Goal: Task Accomplishment & Management: Use online tool/utility

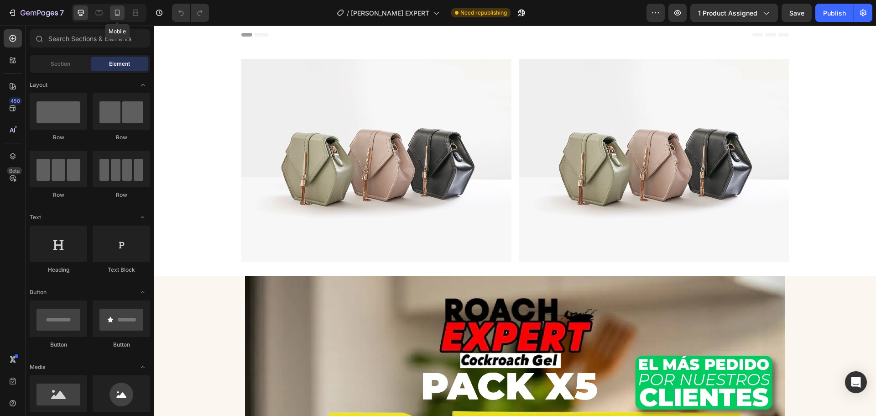
click at [118, 12] on icon at bounding box center [117, 12] width 9 height 9
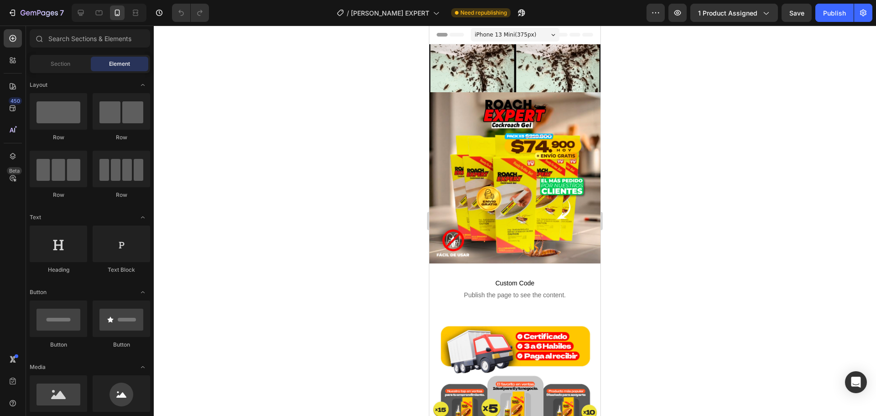
click at [654, 175] on div at bounding box center [515, 221] width 722 height 390
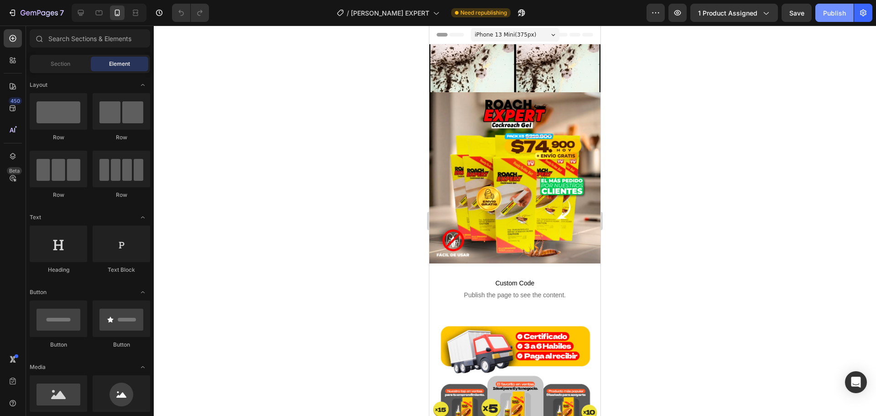
click at [838, 17] on div "Publish" at bounding box center [834, 13] width 23 height 10
click at [838, 17] on button "Publish" at bounding box center [834, 13] width 38 height 18
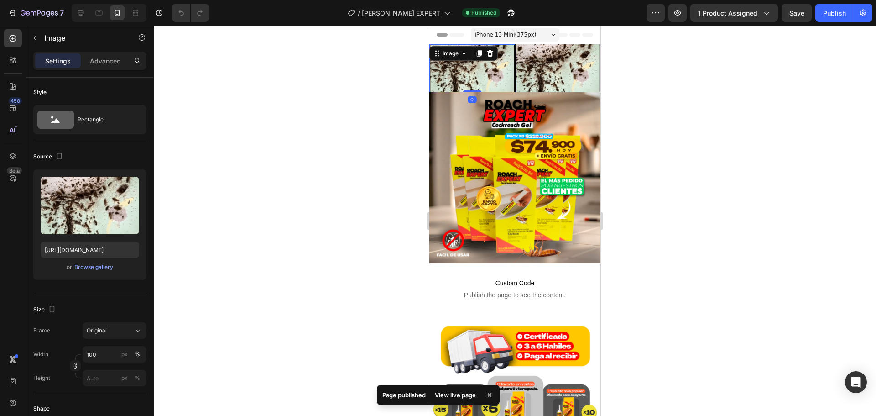
click at [500, 71] on img at bounding box center [472, 68] width 86 height 48
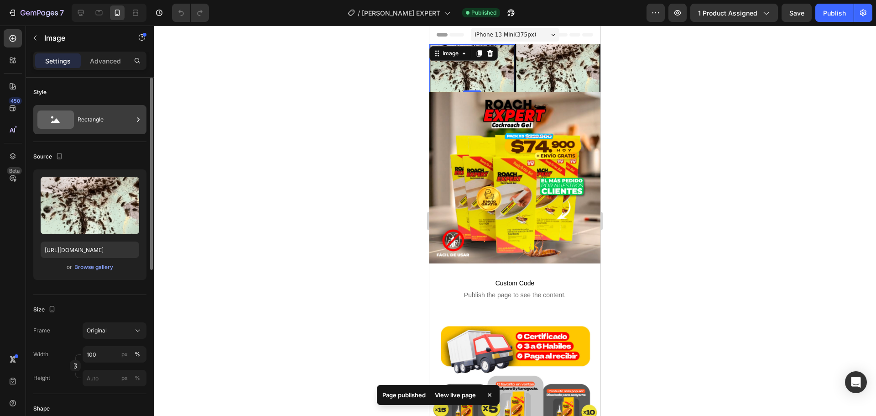
click at [103, 119] on div "Rectangle" at bounding box center [106, 119] width 56 height 21
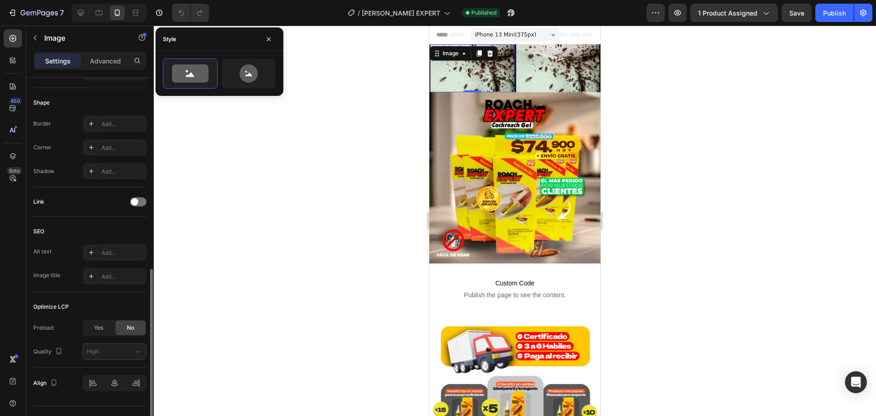
scroll to position [325, 0]
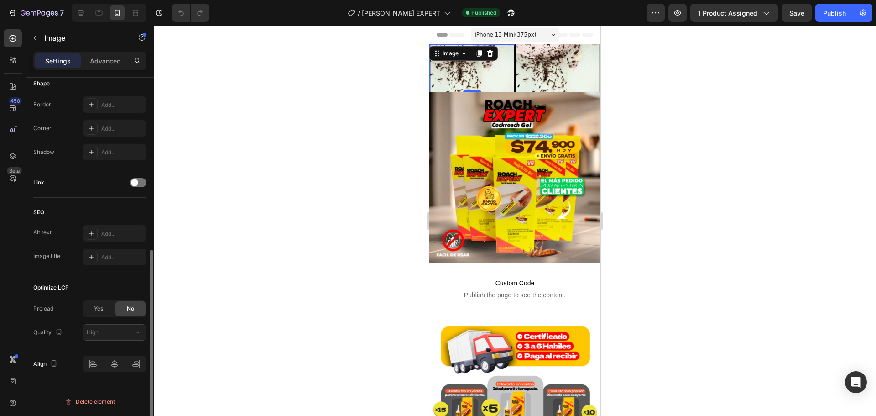
click at [312, 238] on div at bounding box center [515, 221] width 722 height 390
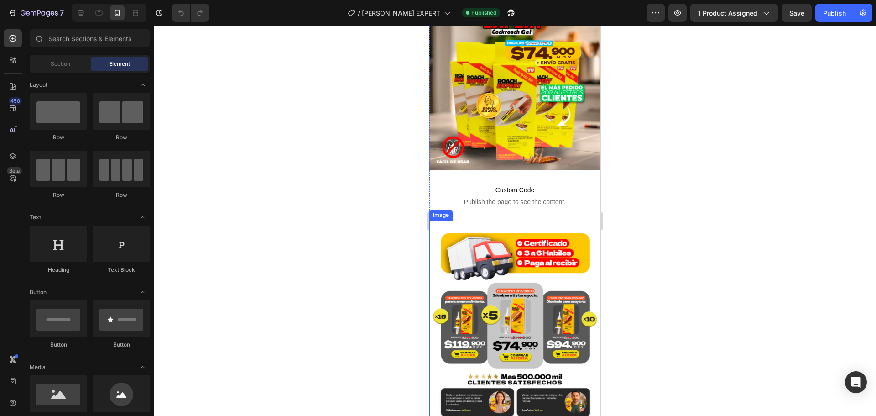
scroll to position [122, 0]
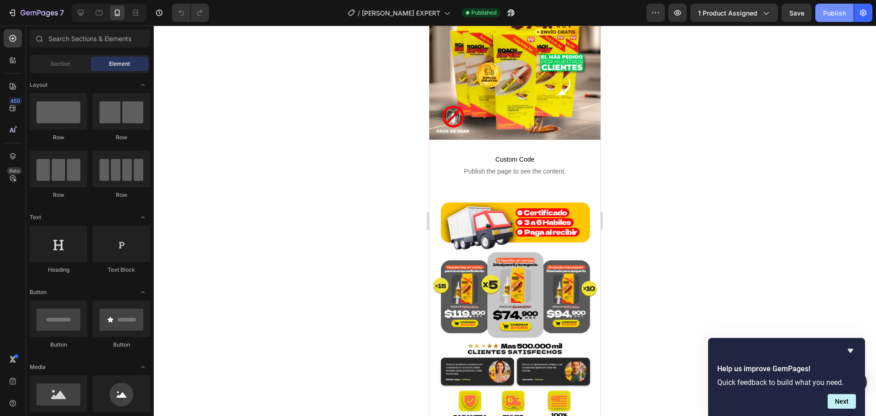
click at [835, 12] on div "Publish" at bounding box center [834, 13] width 23 height 10
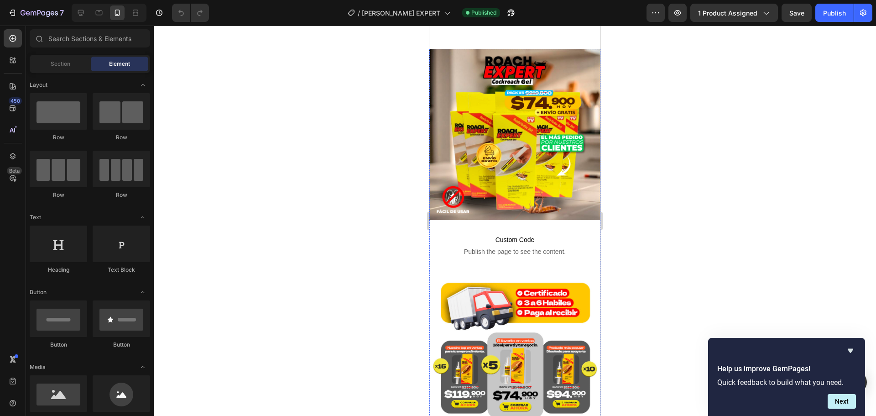
scroll to position [0, 0]
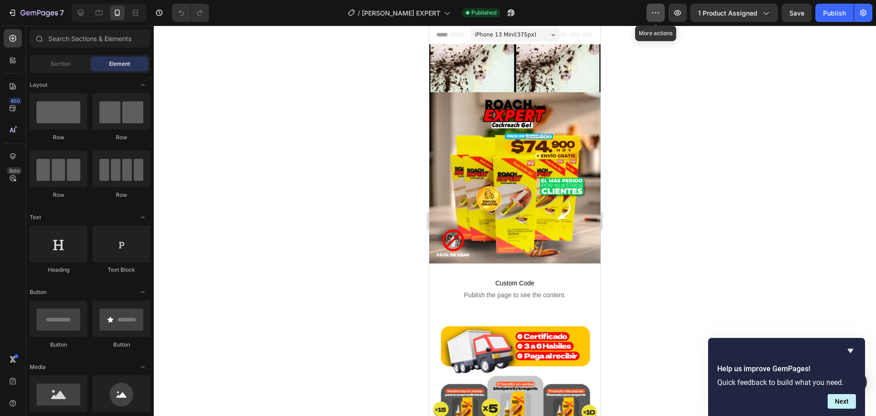
click at [663, 15] on button "button" at bounding box center [656, 13] width 18 height 18
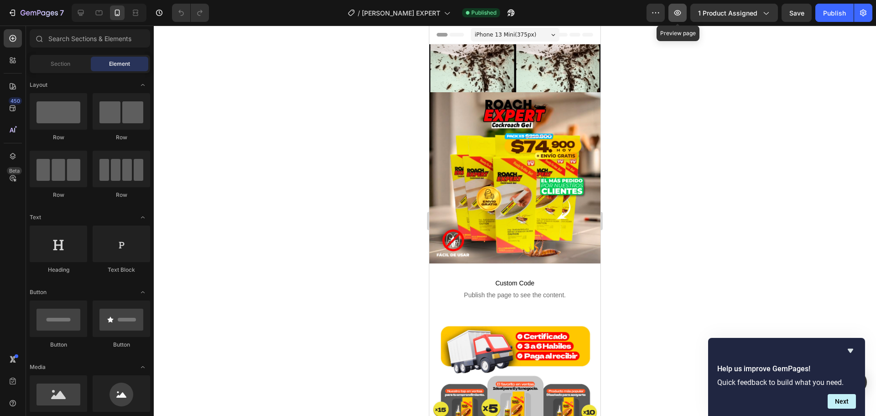
click at [686, 10] on button "button" at bounding box center [678, 13] width 18 height 18
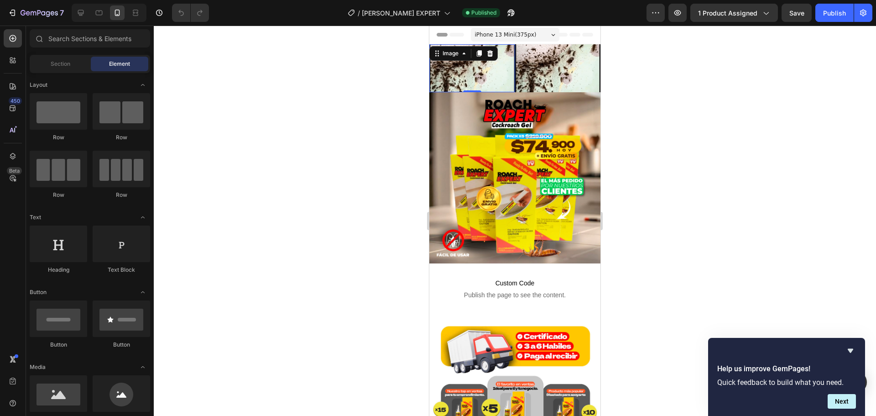
click at [490, 49] on div "Image 0" at bounding box center [472, 68] width 86 height 48
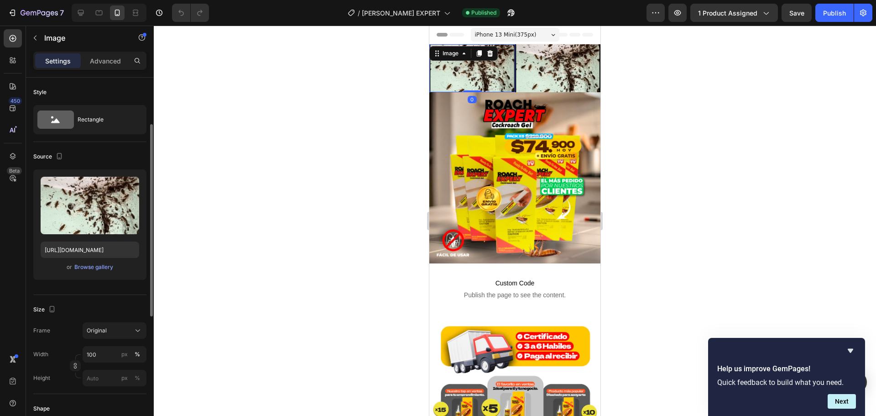
scroll to position [92, 0]
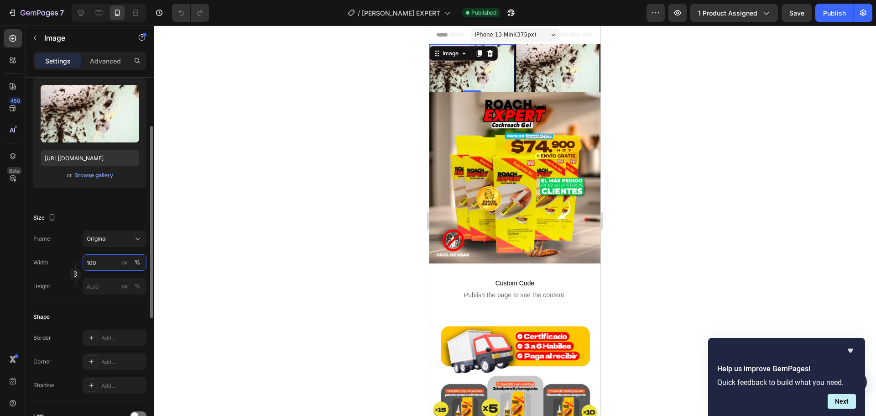
click at [114, 262] on input "100" at bounding box center [115, 262] width 64 height 16
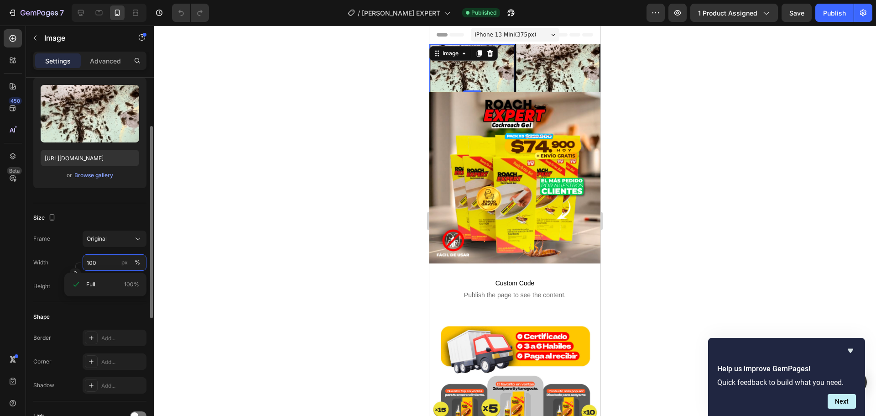
click at [114, 262] on input "100" at bounding box center [115, 262] width 64 height 16
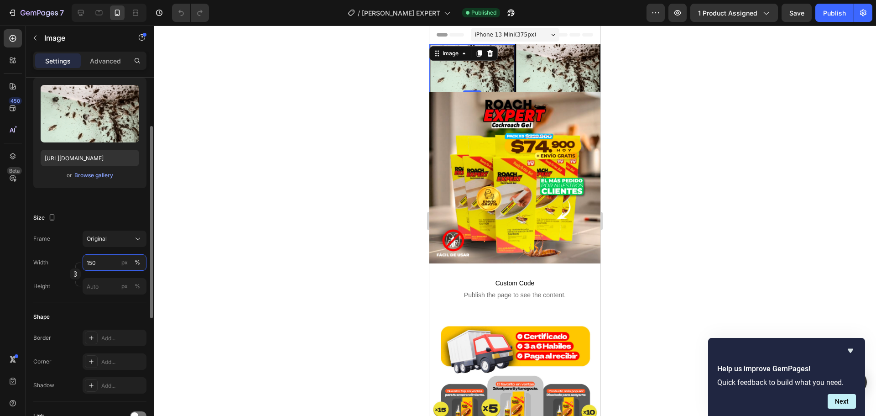
type input "150"
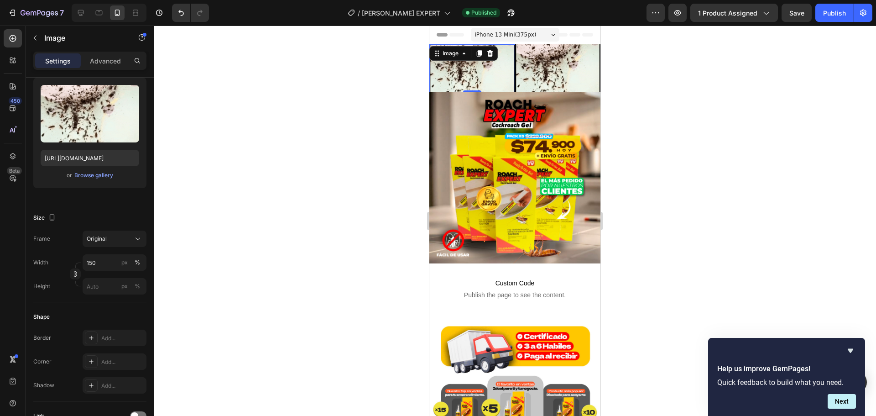
click at [711, 134] on div at bounding box center [515, 221] width 722 height 390
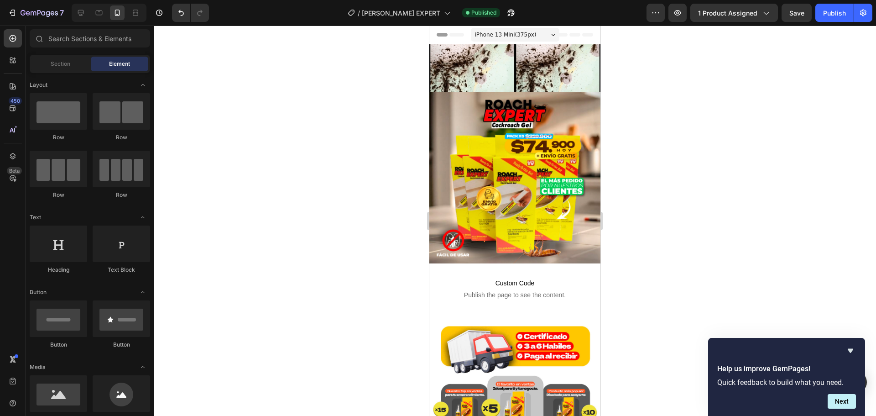
click at [711, 134] on div at bounding box center [515, 221] width 722 height 390
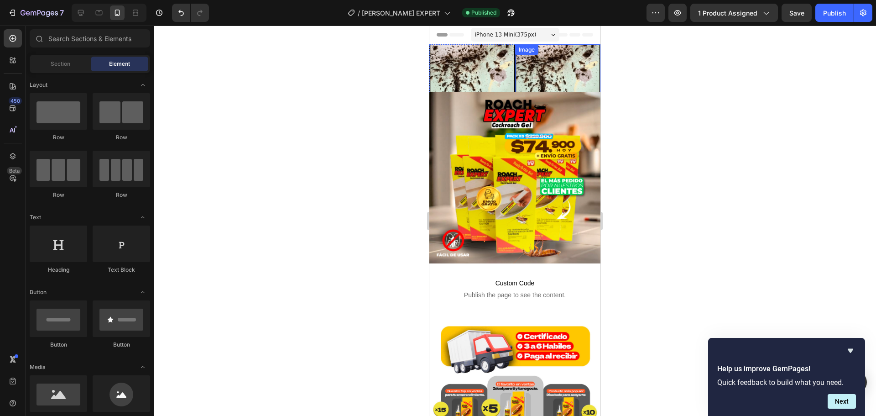
click at [546, 70] on img at bounding box center [558, 68] width 86 height 48
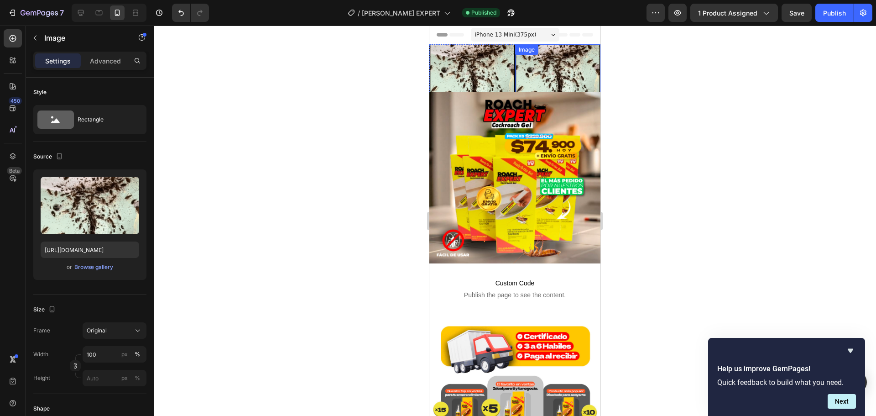
click at [546, 70] on img at bounding box center [558, 68] width 86 height 48
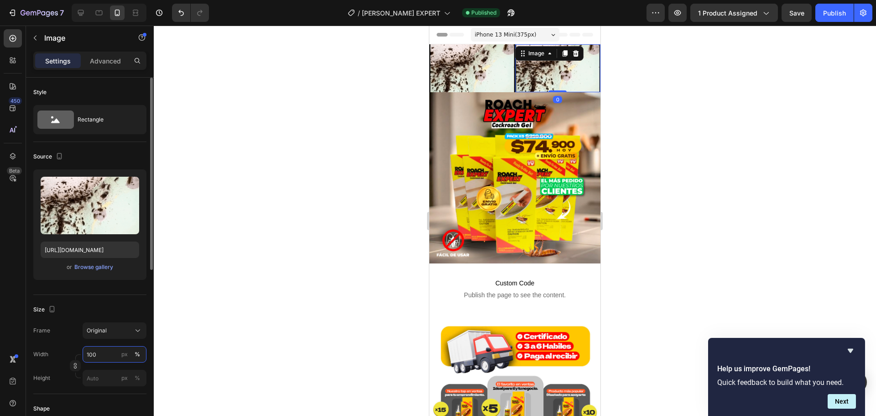
click at [117, 353] on input "100" at bounding box center [115, 354] width 64 height 16
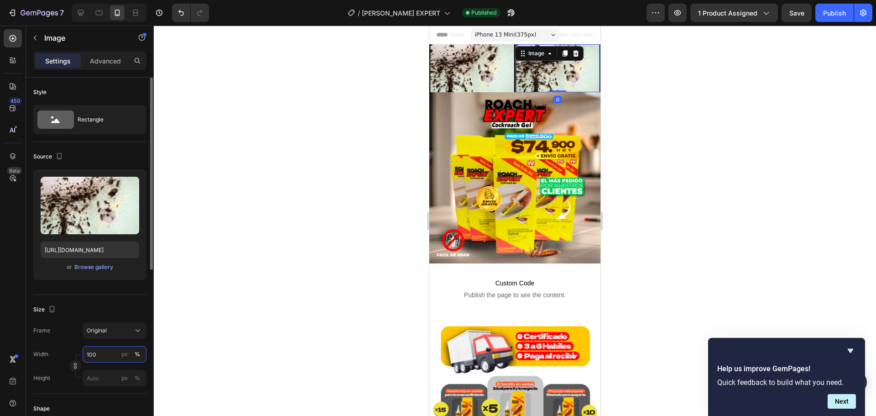
click at [117, 353] on input "100" at bounding box center [115, 354] width 64 height 16
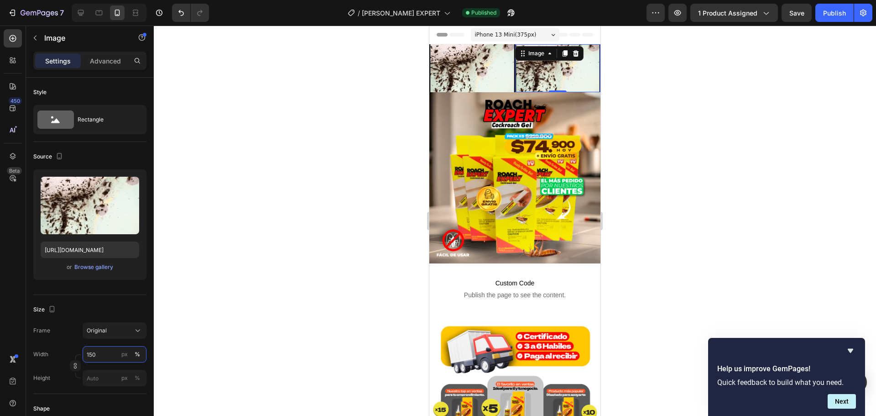
type input "150"
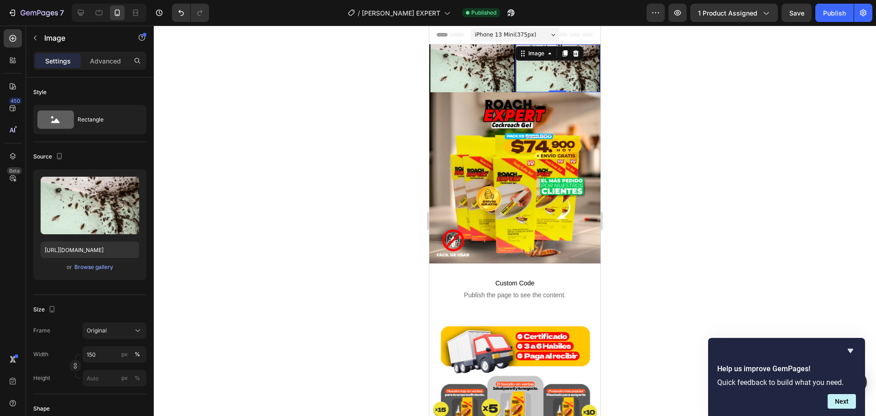
click at [732, 174] on div at bounding box center [515, 221] width 722 height 390
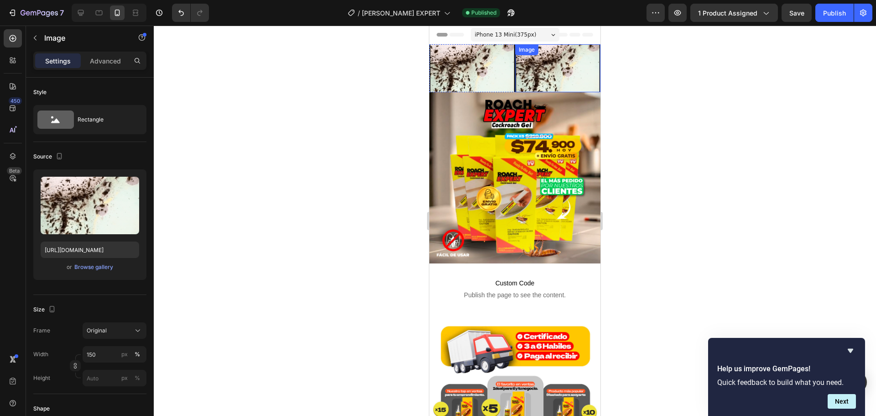
click at [554, 81] on img at bounding box center [558, 68] width 86 height 48
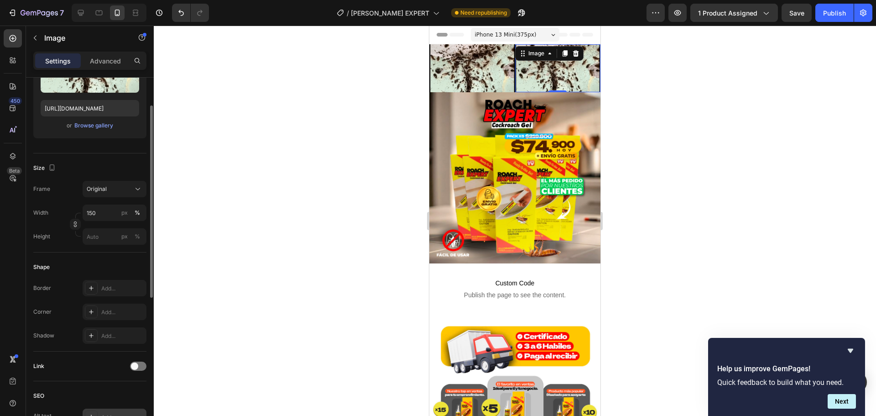
scroll to position [111, 0]
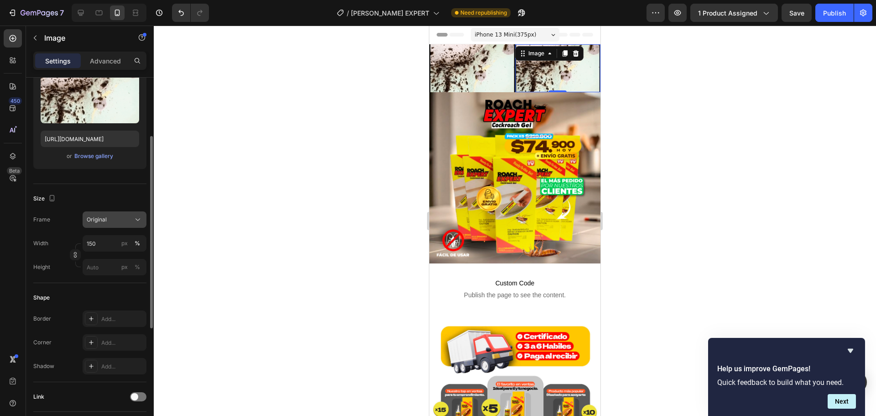
click at [129, 214] on button "Original" at bounding box center [115, 219] width 64 height 16
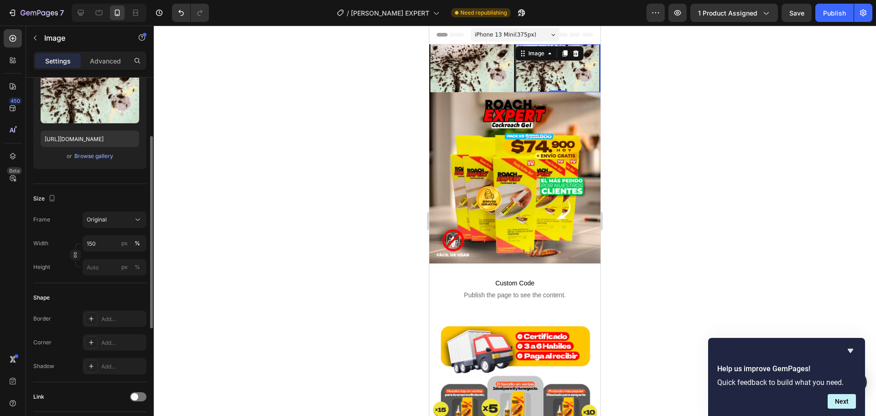
click at [128, 196] on div "Size" at bounding box center [89, 198] width 113 height 15
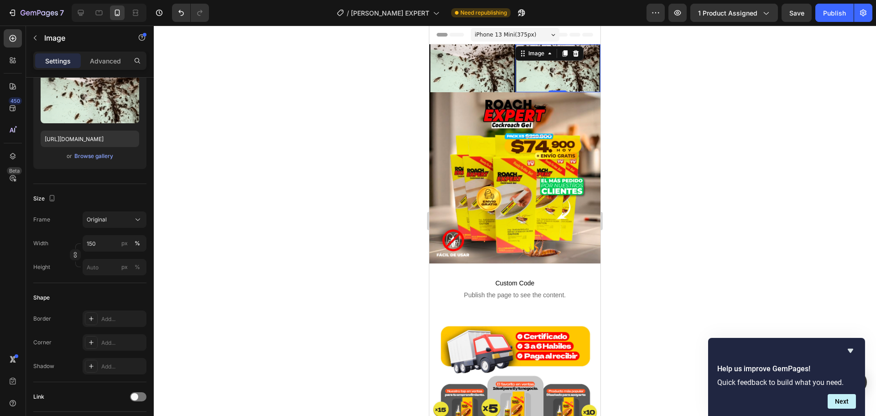
click at [529, 76] on img at bounding box center [558, 68] width 86 height 48
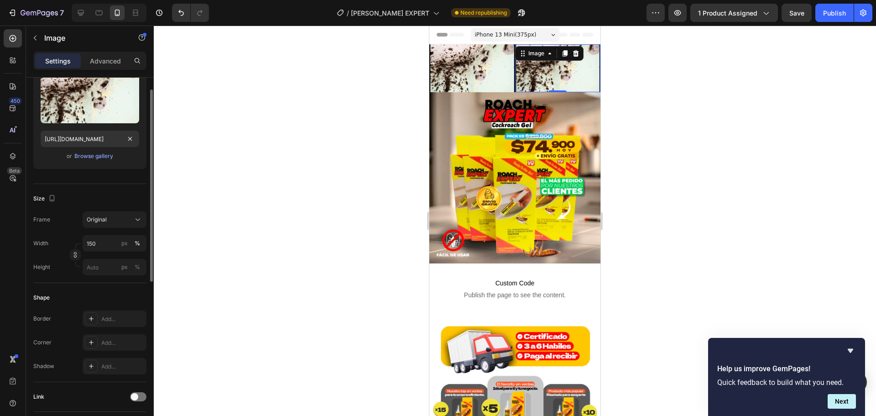
scroll to position [0, 0]
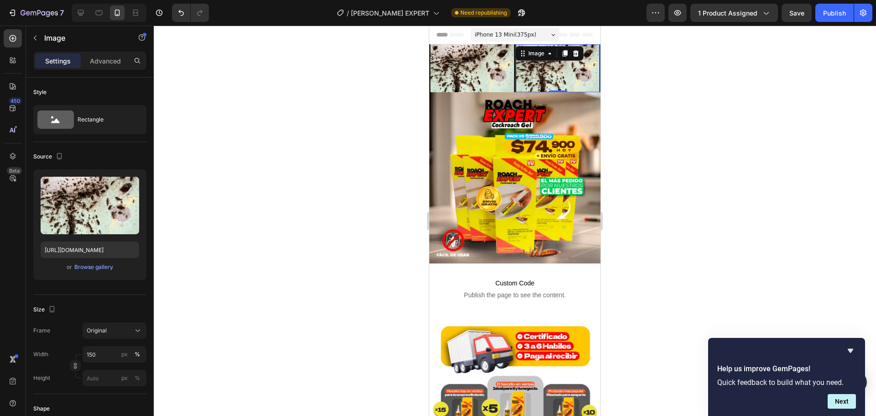
click at [544, 68] on img at bounding box center [558, 68] width 86 height 48
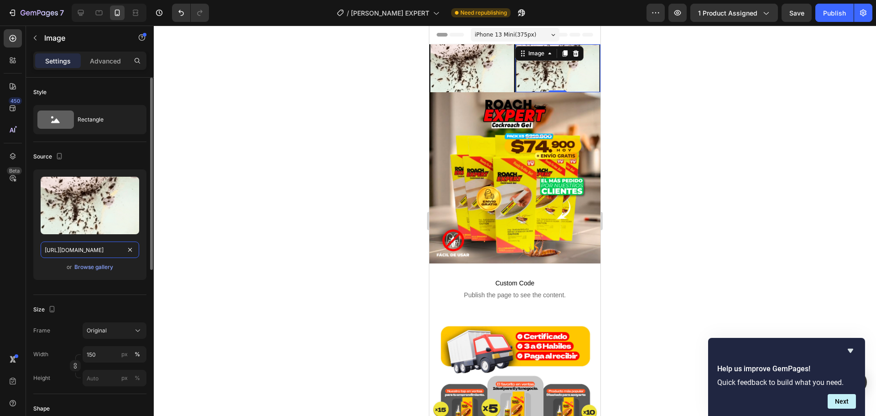
click at [100, 247] on input "[URL][DOMAIN_NAME]" at bounding box center [90, 249] width 99 height 16
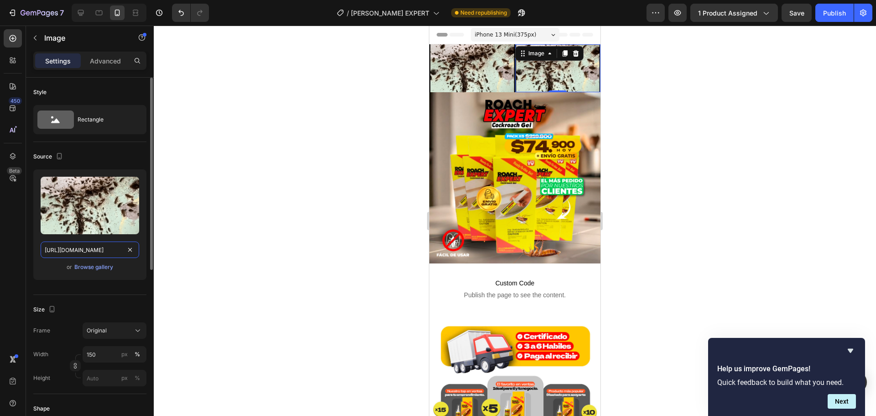
paste input "[DOMAIN_NAME][URL]"
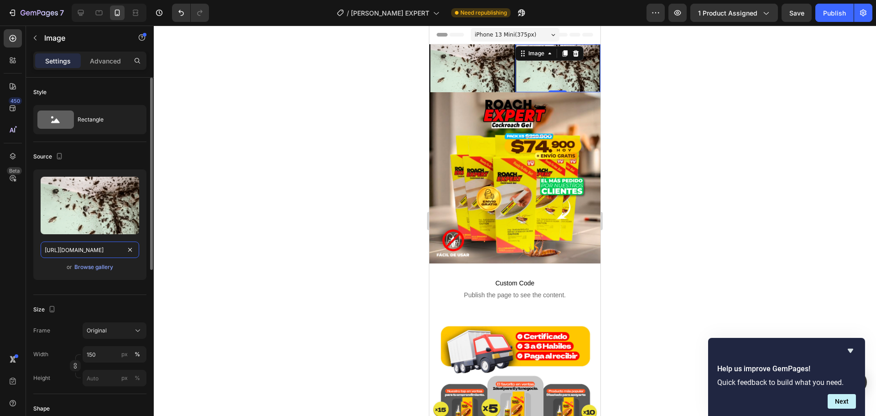
scroll to position [0, 481]
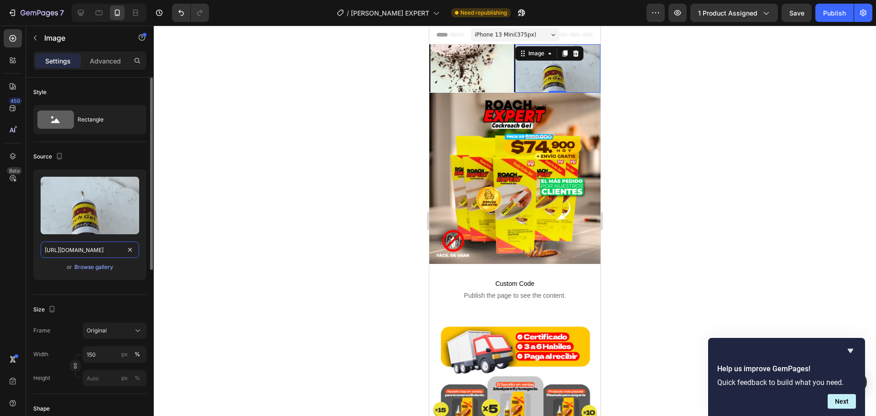
type input "[URL][DOMAIN_NAME]"
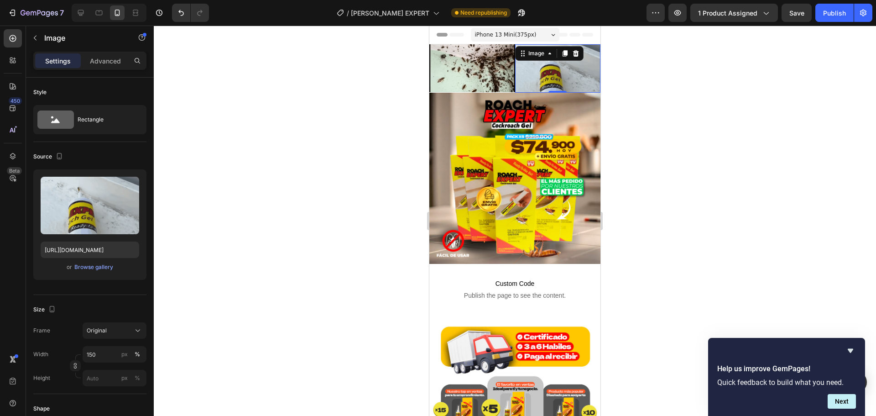
scroll to position [0, 0]
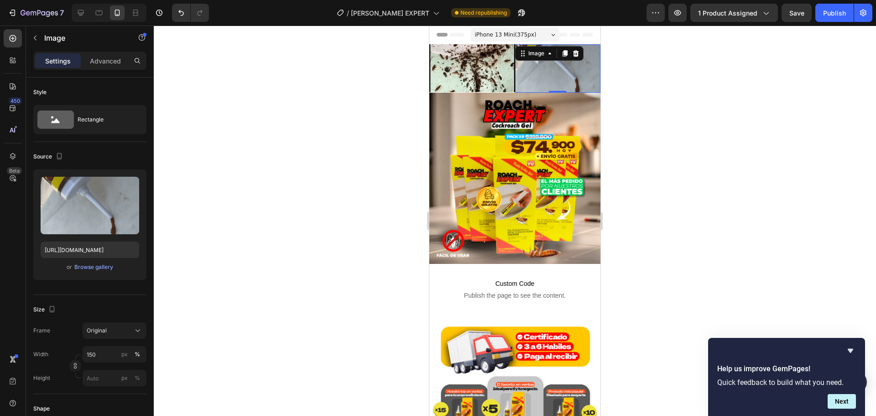
click at [679, 237] on div at bounding box center [515, 221] width 722 height 390
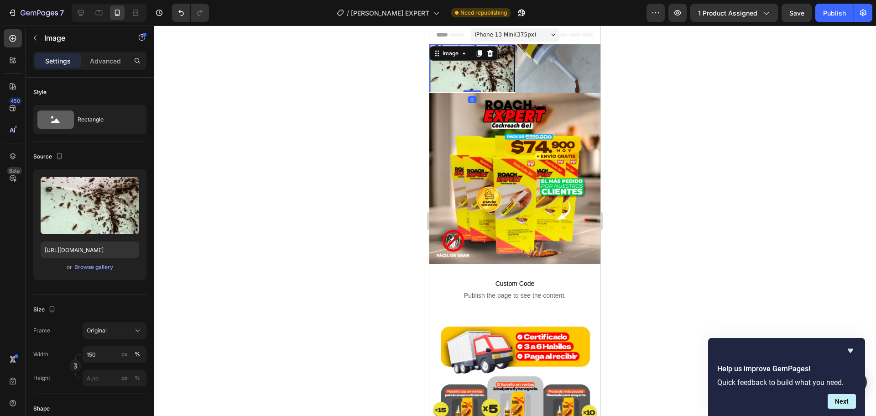
click at [499, 62] on img at bounding box center [472, 68] width 86 height 48
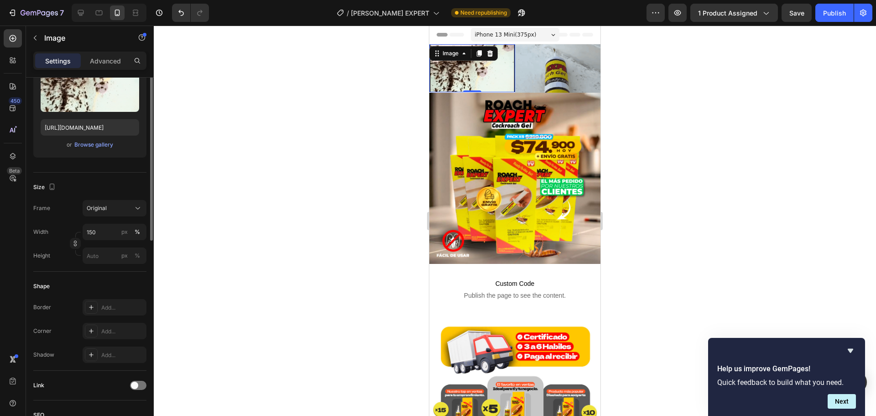
scroll to position [31, 0]
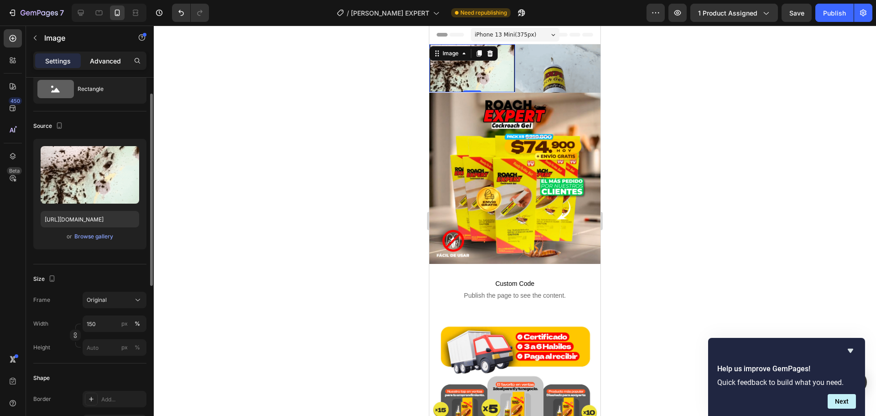
click at [105, 59] on p "Advanced" at bounding box center [105, 61] width 31 height 10
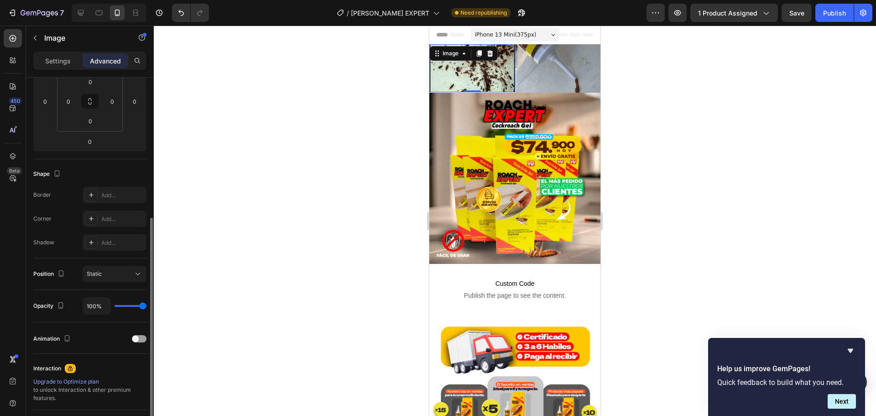
scroll to position [214, 0]
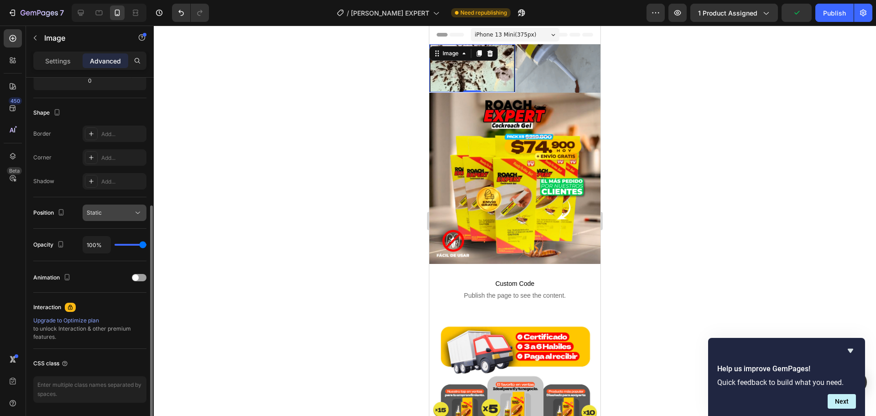
click at [136, 212] on icon at bounding box center [138, 213] width 5 height 2
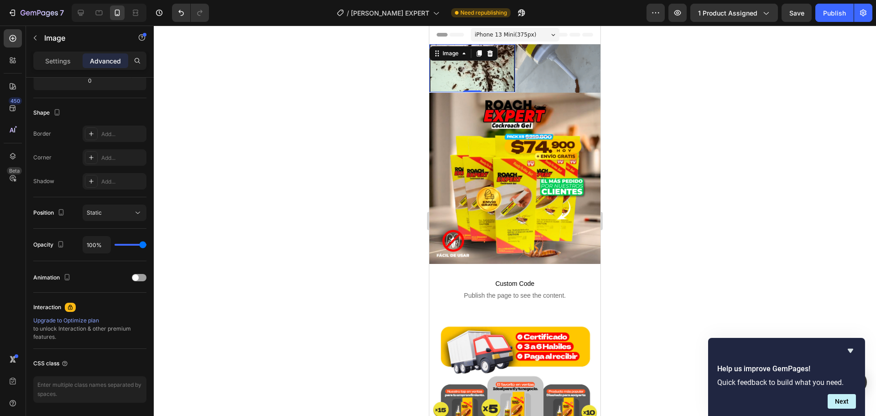
click at [225, 271] on div at bounding box center [515, 221] width 722 height 390
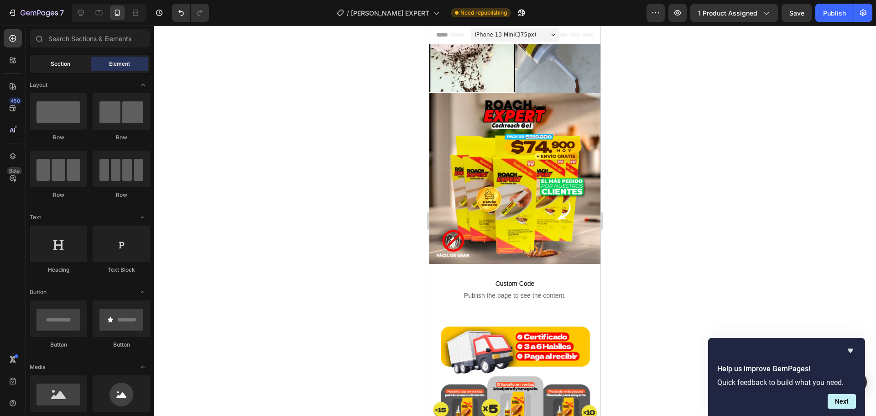
click at [56, 67] on span "Section" at bounding box center [61, 64] width 20 height 8
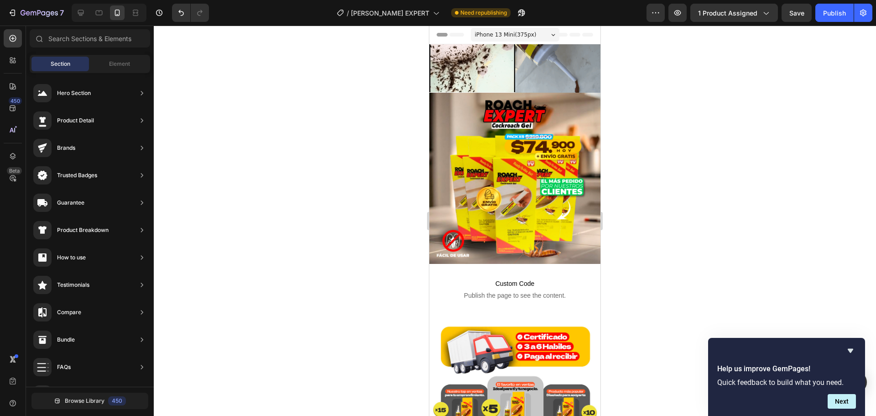
click at [357, 140] on div at bounding box center [515, 221] width 722 height 390
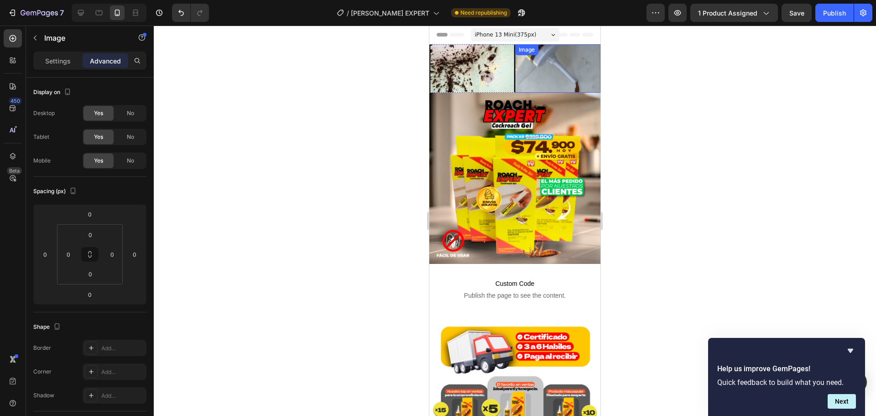
click at [549, 65] on img at bounding box center [558, 68] width 86 height 48
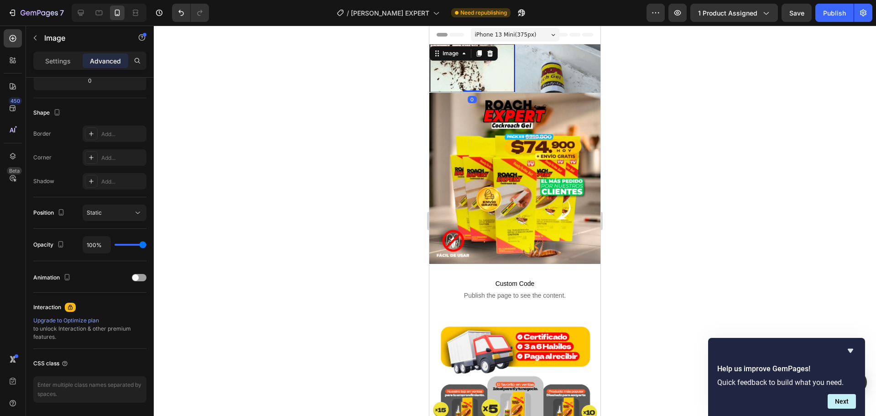
click at [478, 60] on div "Image 0" at bounding box center [472, 68] width 86 height 48
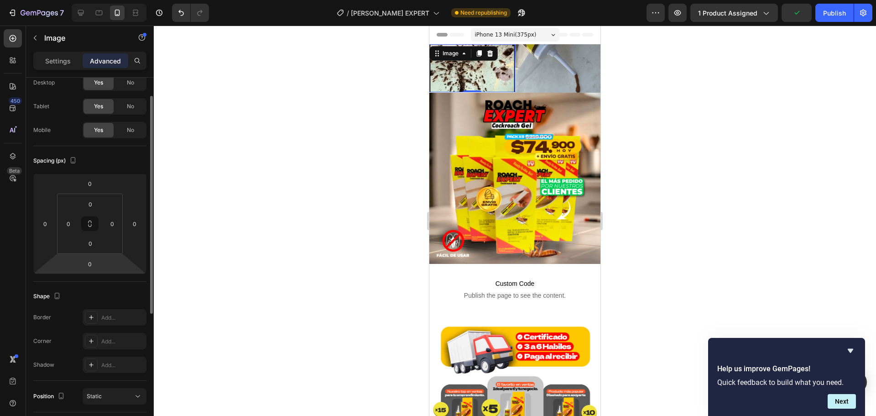
scroll to position [0, 0]
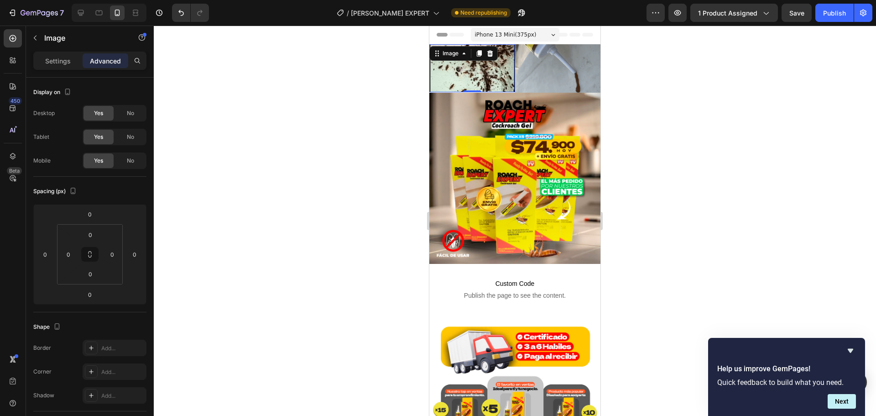
click at [473, 73] on img at bounding box center [472, 68] width 86 height 48
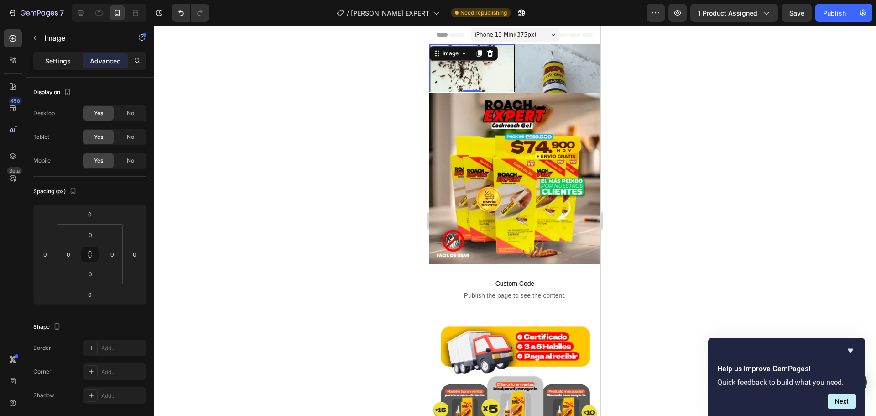
click at [60, 59] on p "Settings" at bounding box center [58, 61] width 26 height 10
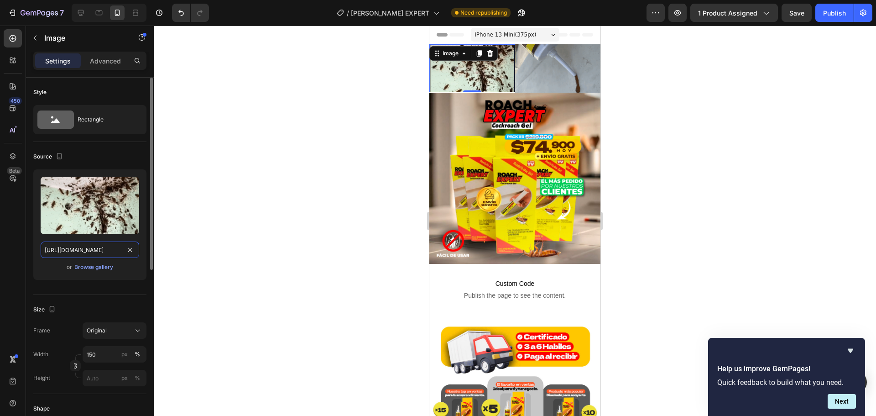
click at [90, 256] on input "[URL][DOMAIN_NAME]" at bounding box center [90, 249] width 99 height 16
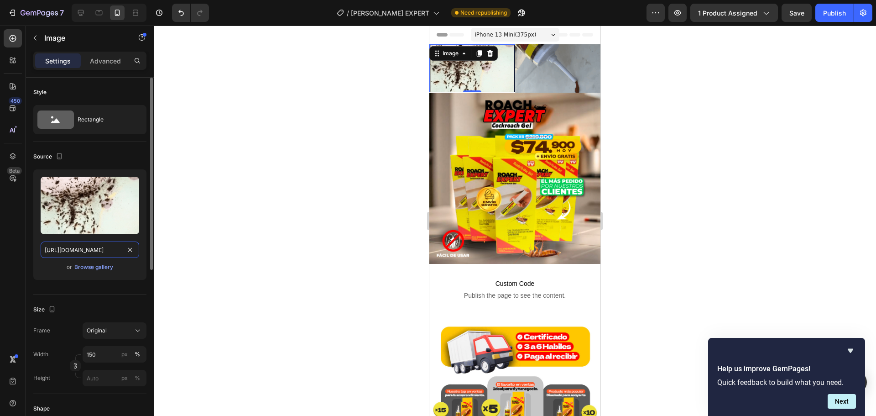
paste input "[DOMAIN_NAME][URL]"
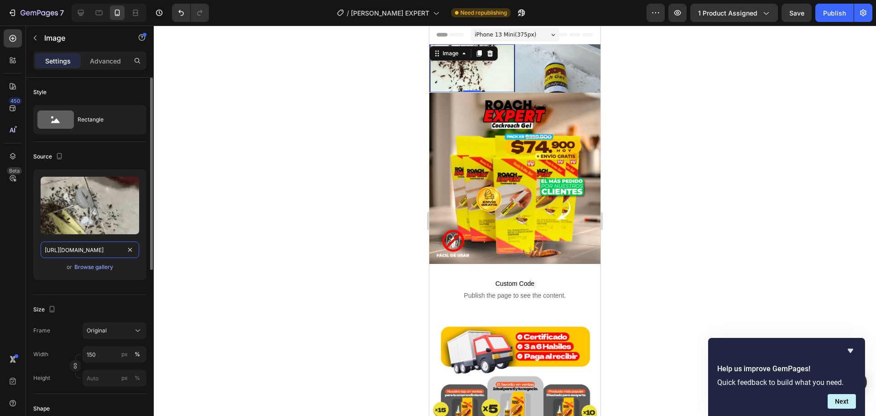
scroll to position [0, 468]
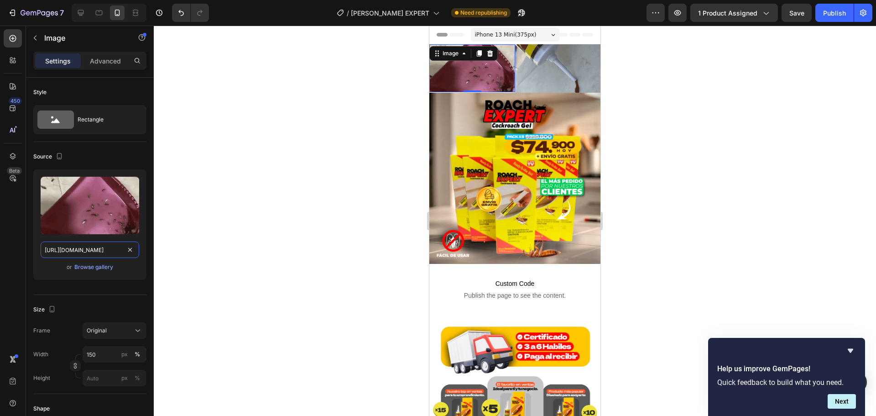
type input "[URL][DOMAIN_NAME]"
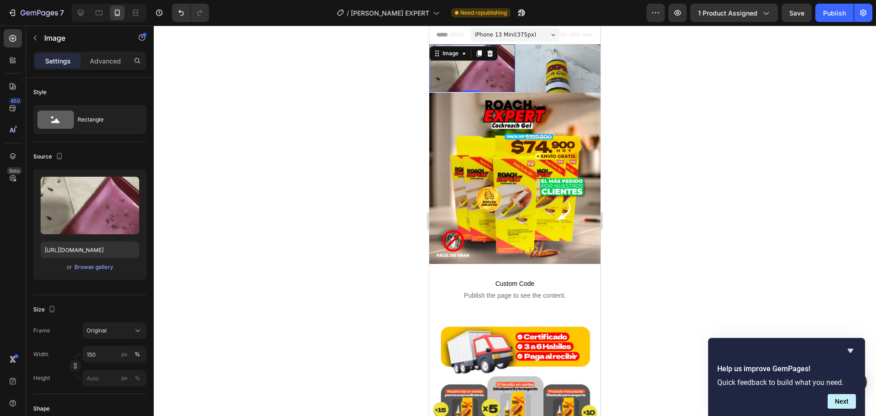
scroll to position [0, 0]
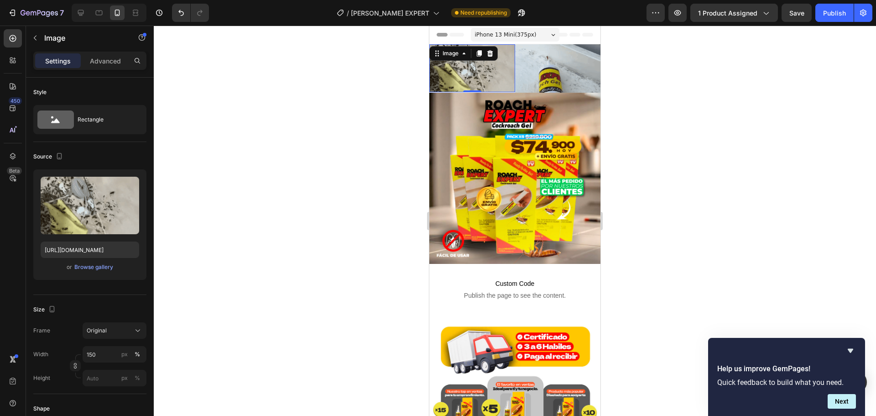
click at [281, 218] on div at bounding box center [515, 221] width 722 height 390
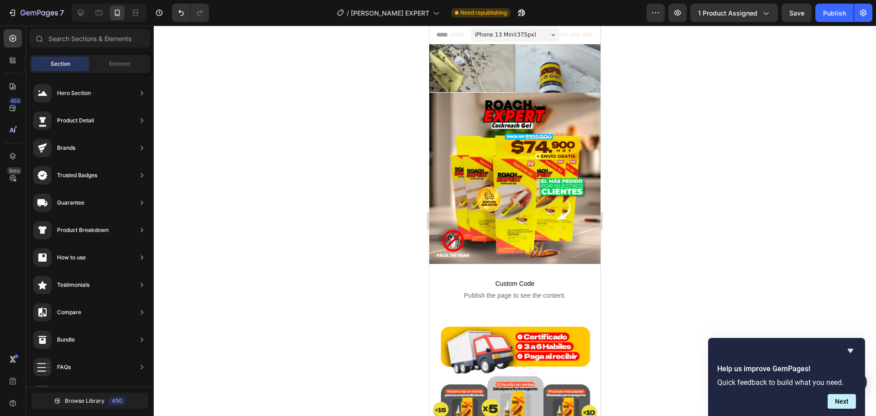
click at [662, 180] on div at bounding box center [515, 221] width 722 height 390
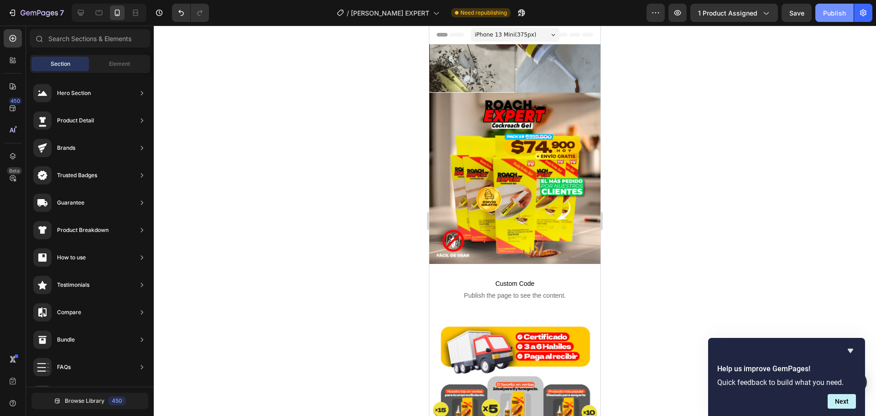
click at [832, 10] on div "Publish" at bounding box center [834, 13] width 23 height 10
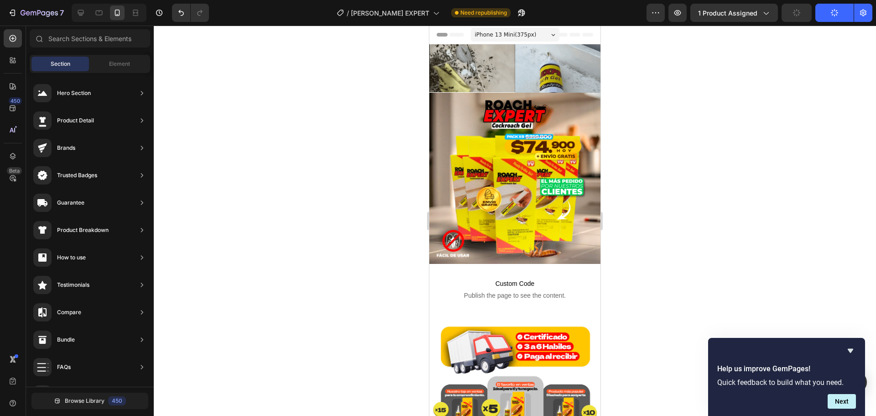
click at [832, 10] on icon "button" at bounding box center [834, 12] width 7 height 7
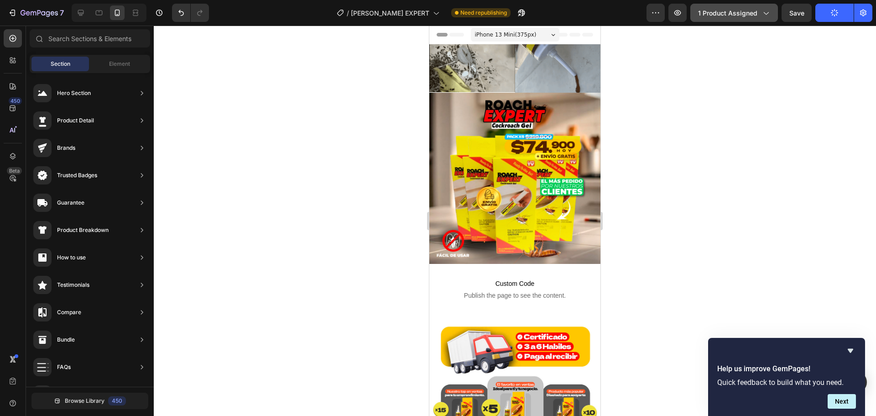
click at [772, 16] on button "1 product assigned" at bounding box center [734, 13] width 88 height 18
click at [812, 82] on div at bounding box center [515, 221] width 722 height 390
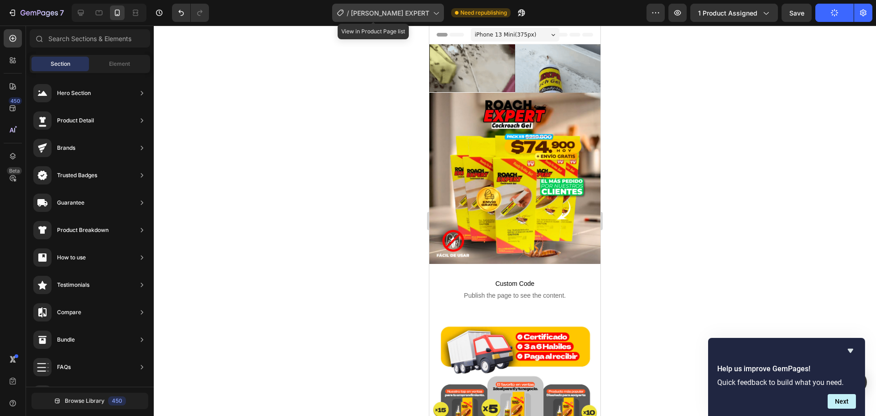
click at [431, 10] on icon at bounding box center [435, 12] width 9 height 9
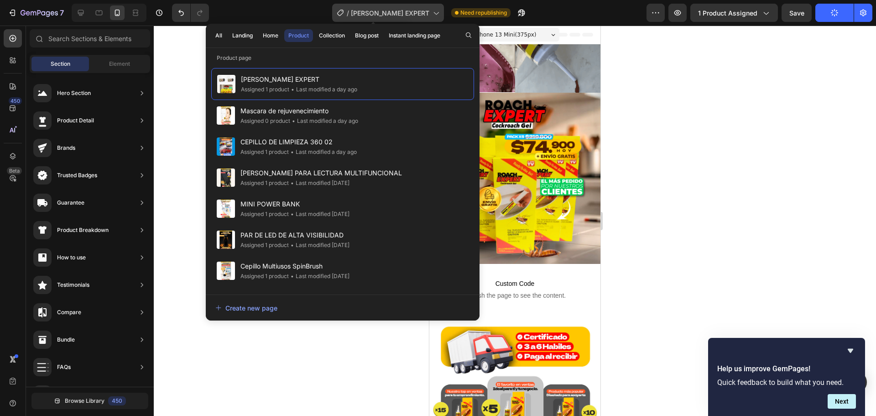
click at [431, 10] on icon at bounding box center [435, 12] width 9 height 9
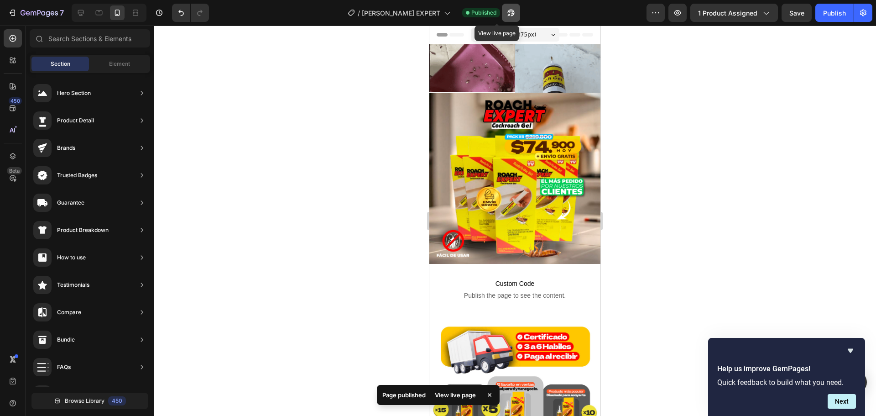
click at [507, 12] on icon "button" at bounding box center [511, 12] width 9 height 9
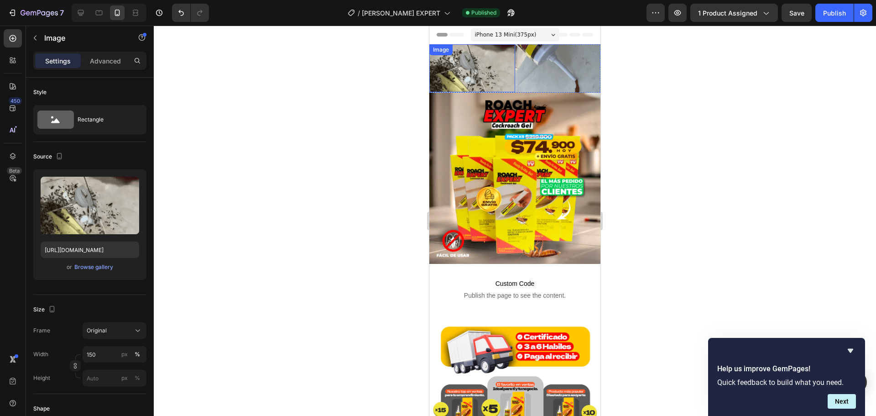
click at [497, 75] on img at bounding box center [472, 68] width 86 height 48
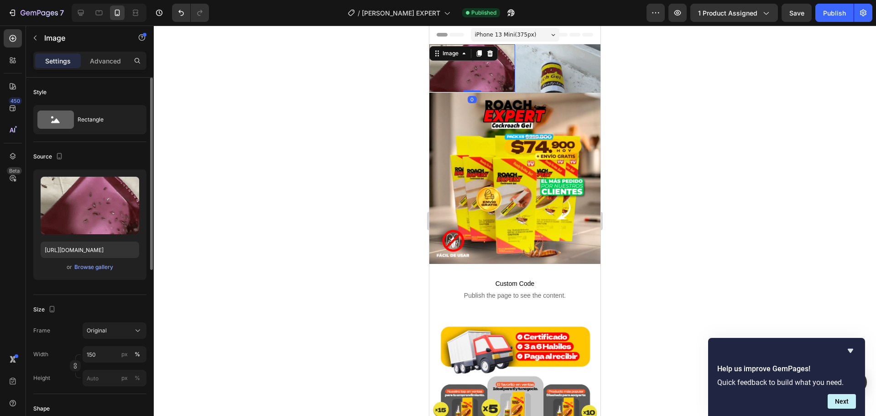
scroll to position [61, 0]
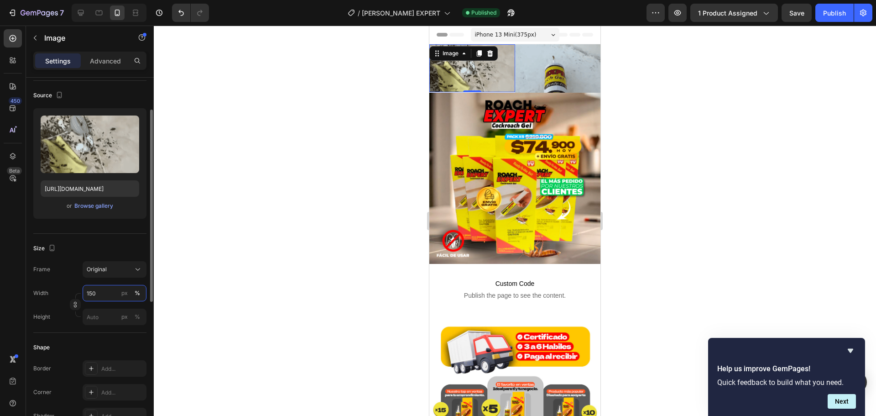
click at [118, 300] on input "150" at bounding box center [115, 293] width 64 height 16
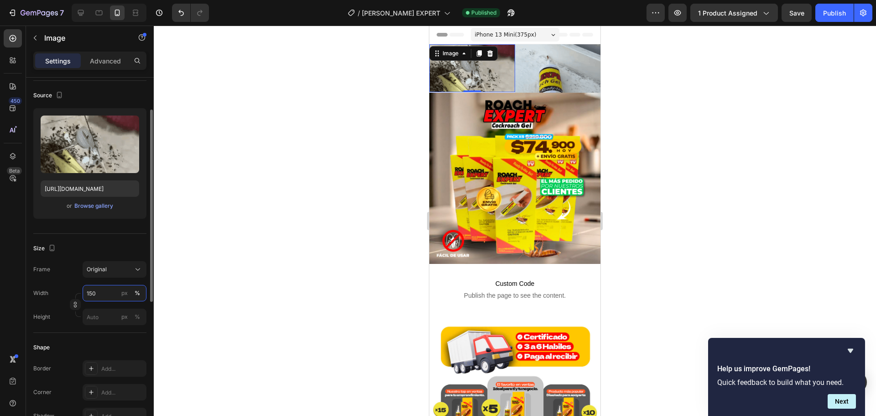
click at [118, 300] on input "150" at bounding box center [115, 293] width 64 height 16
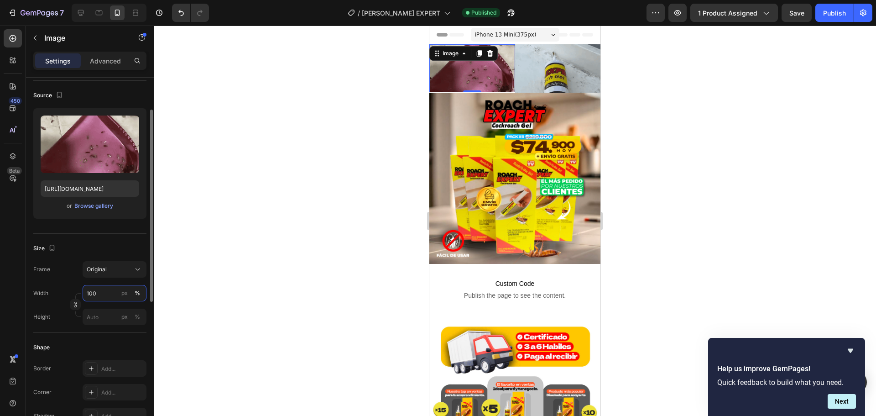
type input "100"
click at [356, 192] on div at bounding box center [515, 221] width 722 height 390
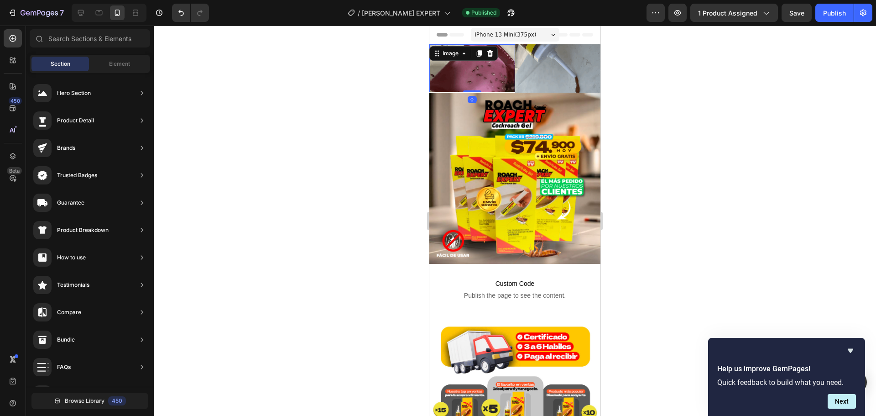
click at [469, 69] on img at bounding box center [472, 68] width 86 height 48
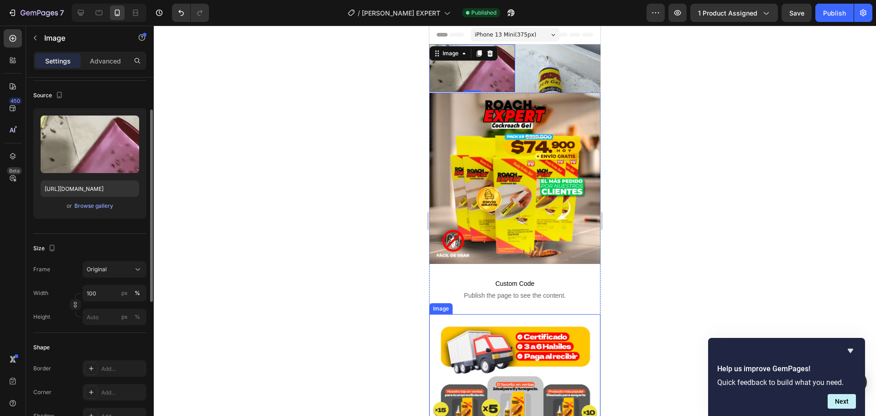
scroll to position [153, 0]
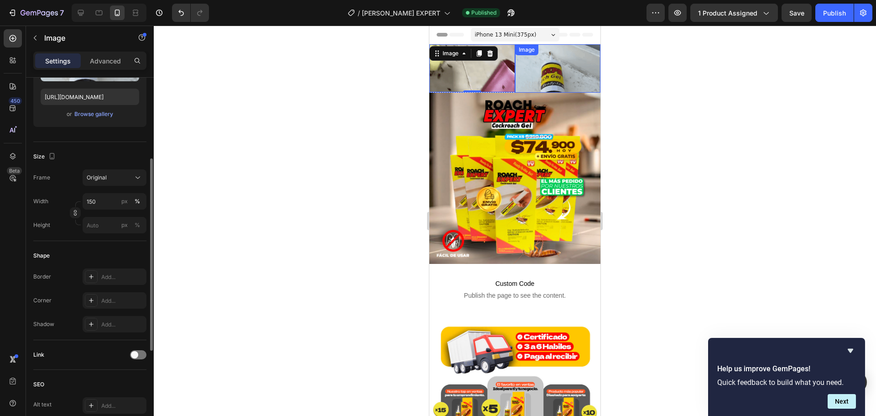
click at [562, 66] on img at bounding box center [558, 68] width 86 height 48
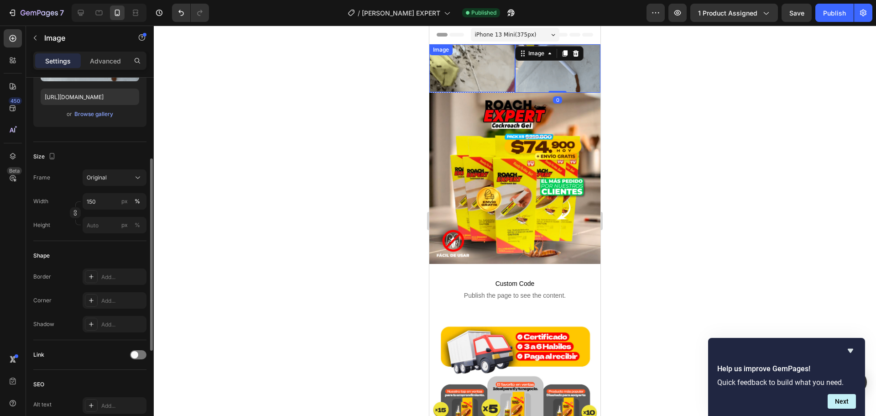
click at [497, 55] on div "Image" at bounding box center [472, 68] width 86 height 48
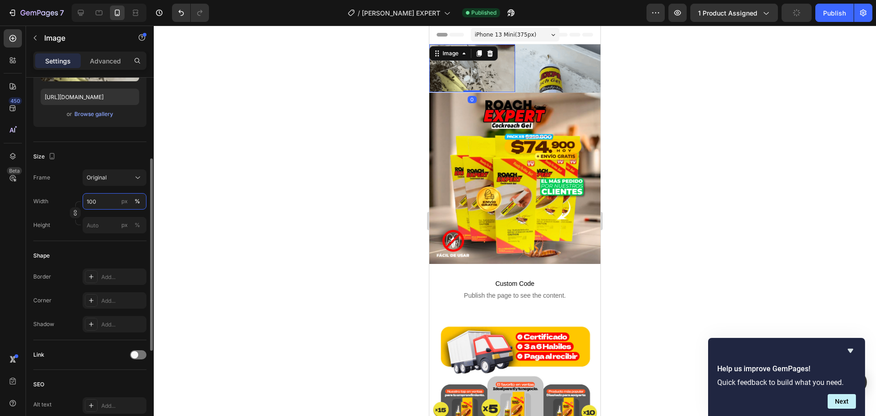
click at [110, 197] on input "100" at bounding box center [115, 201] width 64 height 16
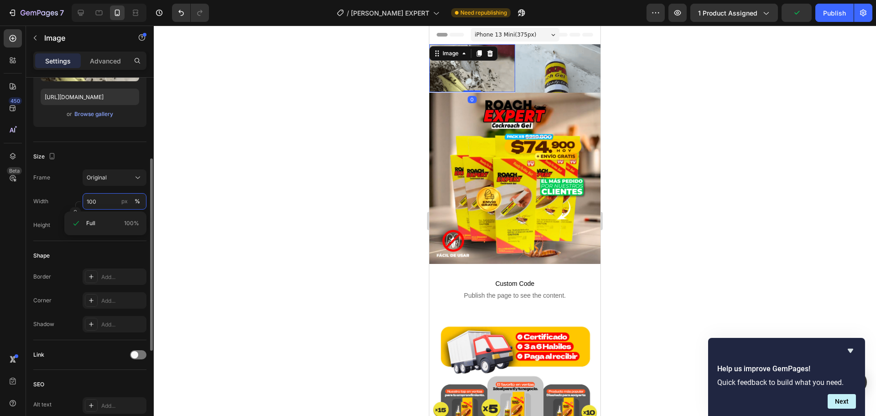
click at [110, 197] on input "100" at bounding box center [115, 201] width 64 height 16
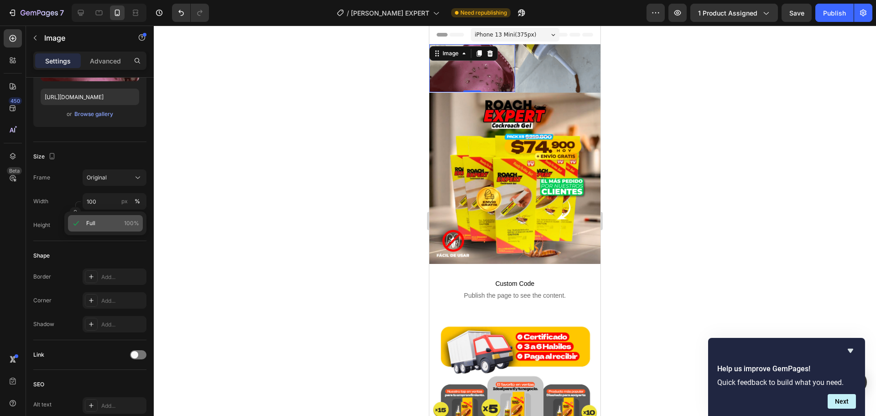
click at [97, 225] on p "Full 100%" at bounding box center [112, 223] width 53 height 8
click at [225, 256] on div at bounding box center [515, 221] width 722 height 390
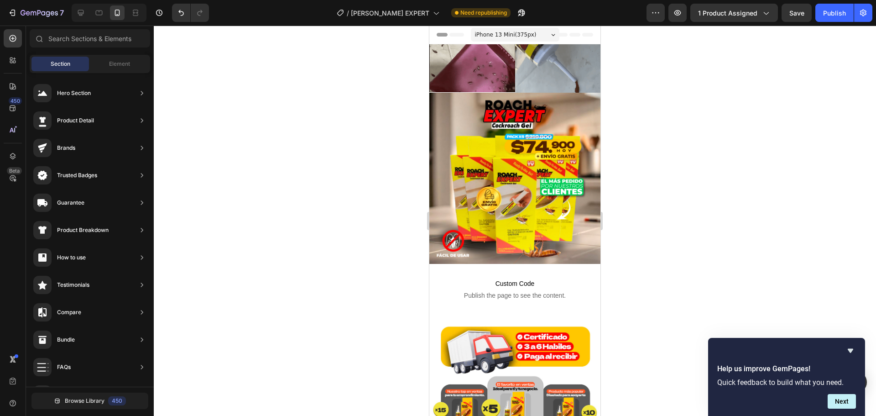
click at [823, 22] on div "7 Version history / [PERSON_NAME] EXPERT Need republishing Preview 1 product as…" at bounding box center [438, 13] width 876 height 26
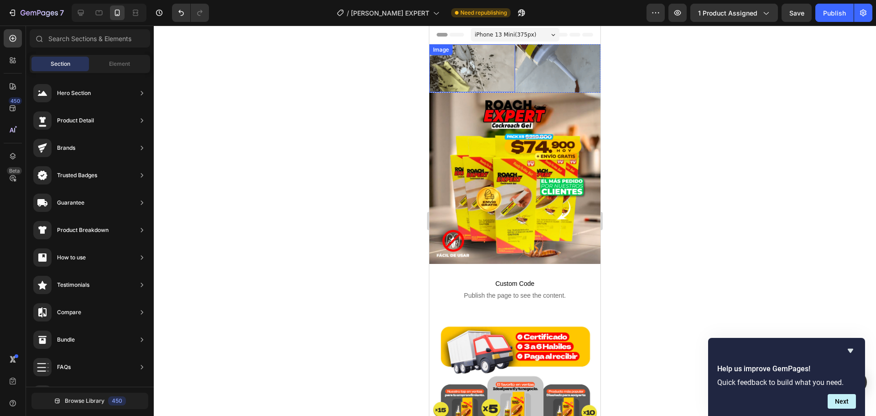
click at [475, 60] on div "Image" at bounding box center [472, 68] width 86 height 48
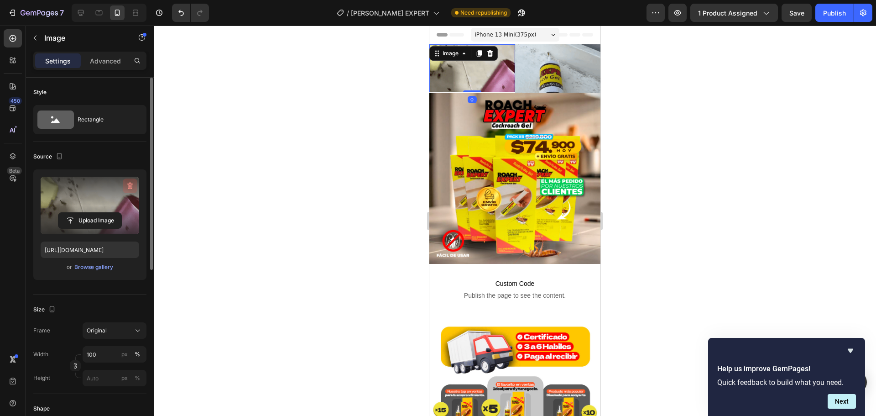
click at [134, 182] on icon "button" at bounding box center [129, 185] width 9 height 9
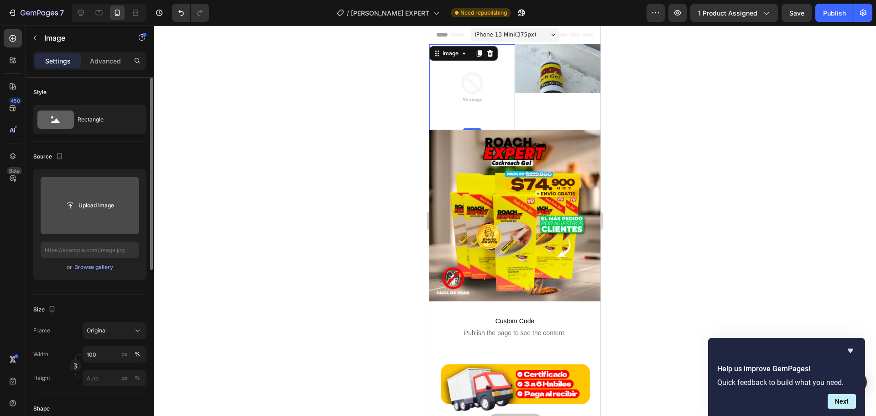
click at [320, 142] on div at bounding box center [515, 221] width 722 height 390
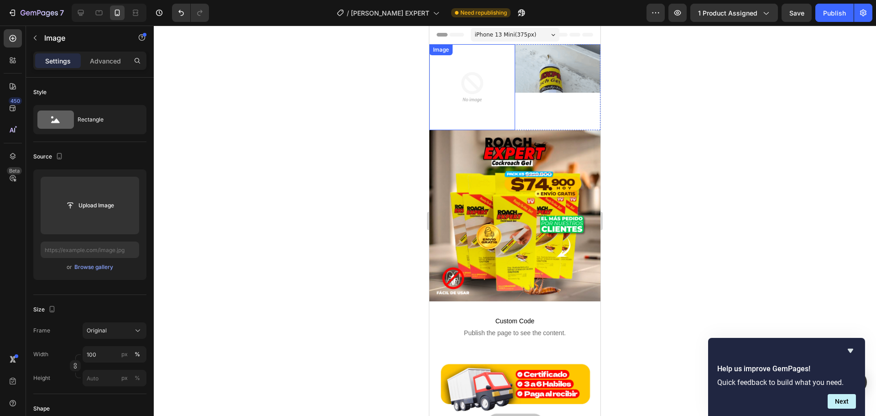
click at [481, 94] on img at bounding box center [472, 87] width 86 height 86
click at [486, 56] on icon at bounding box center [489, 53] width 7 height 7
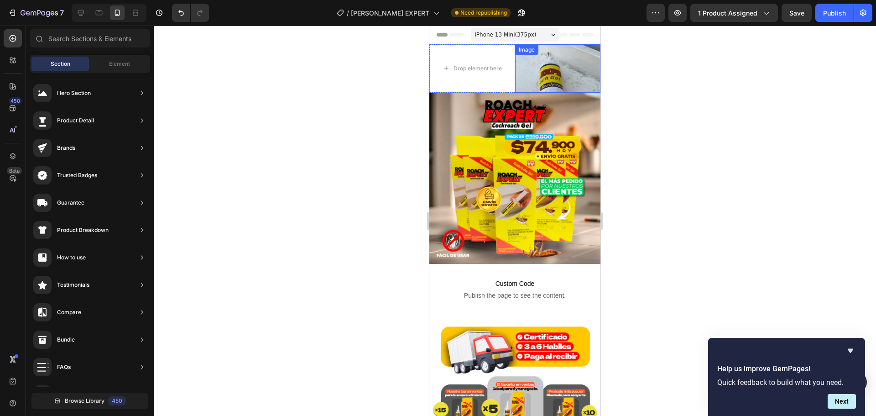
click at [551, 67] on img at bounding box center [558, 68] width 86 height 48
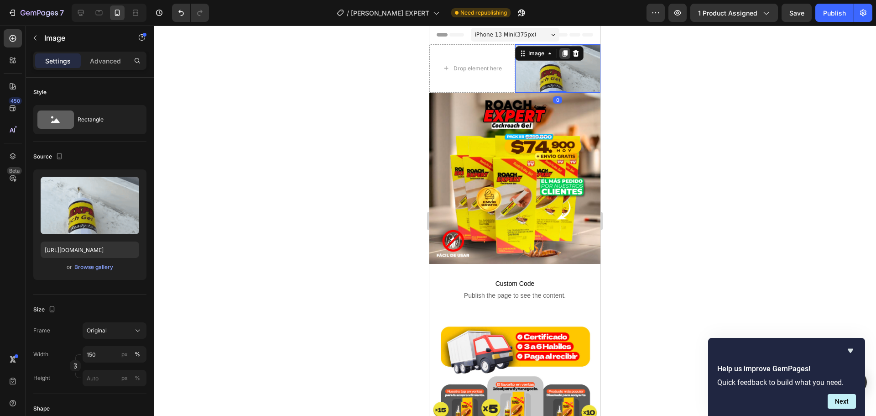
click at [562, 53] on icon at bounding box center [564, 53] width 5 height 6
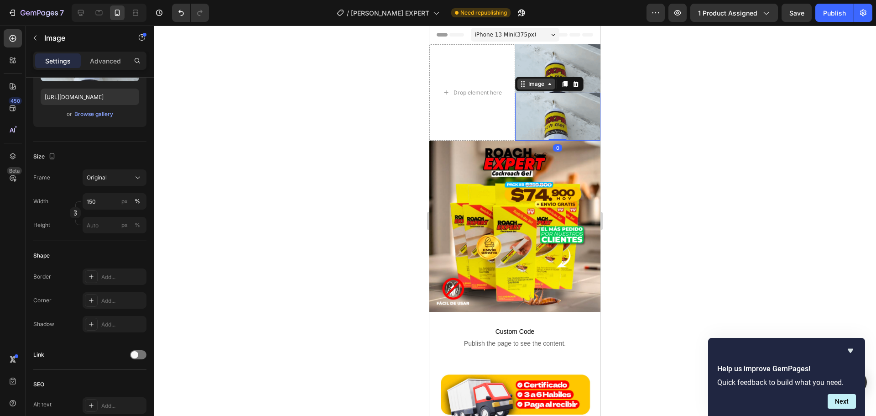
click at [527, 83] on div "Image" at bounding box center [537, 84] width 20 height 8
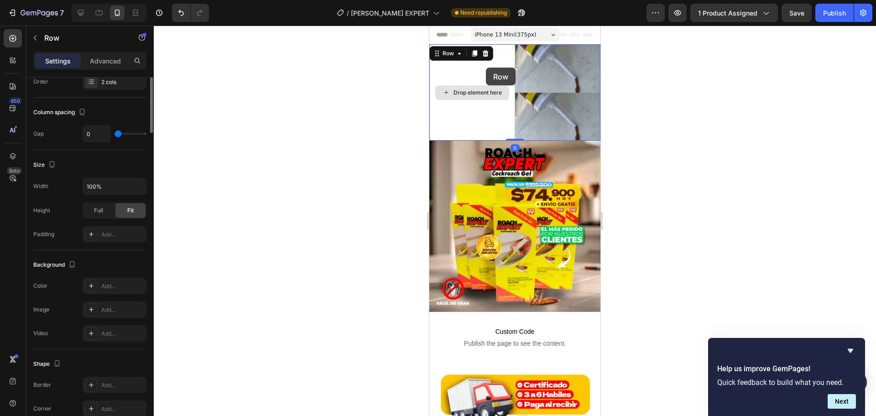
scroll to position [0, 0]
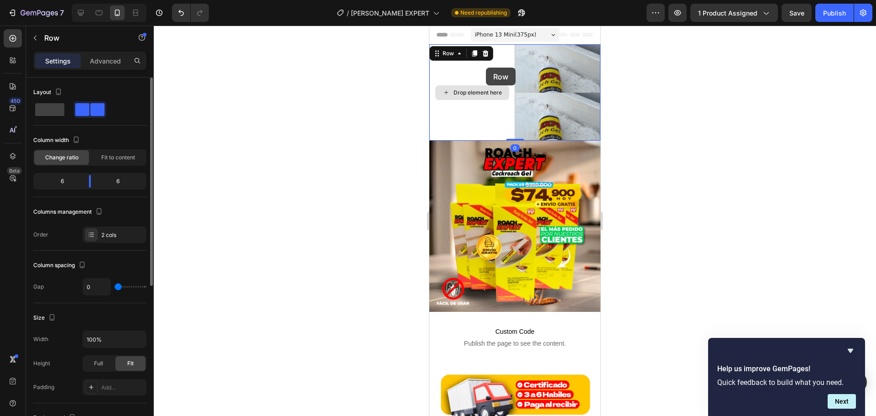
click at [479, 63] on div "Drop element here" at bounding box center [472, 92] width 86 height 96
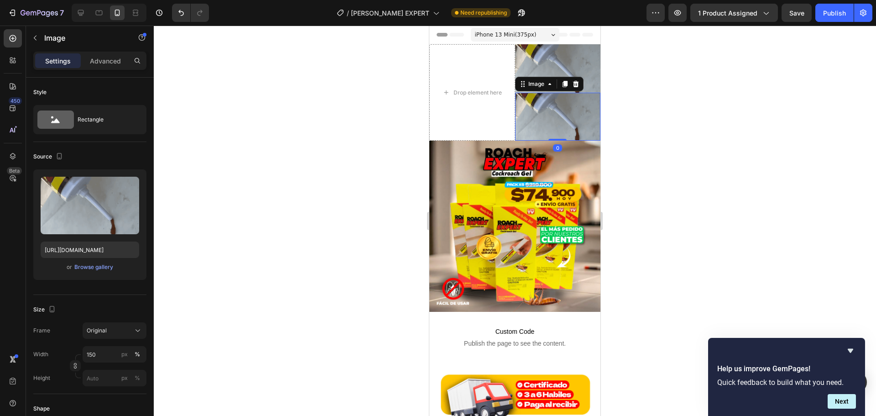
click at [520, 101] on img at bounding box center [558, 117] width 86 height 48
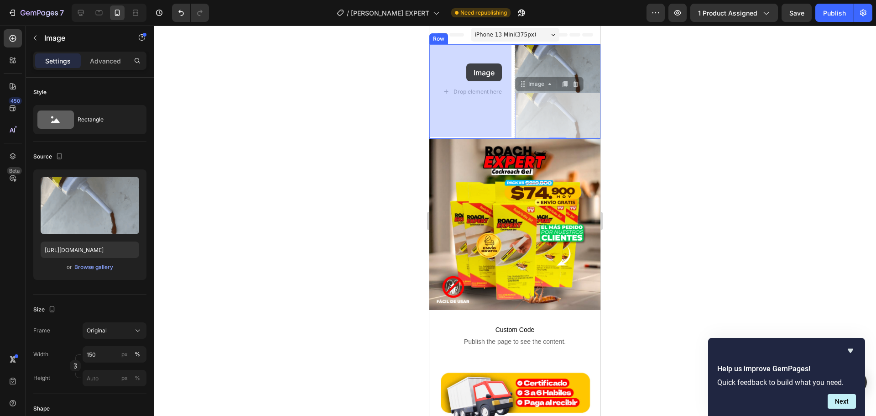
drag, startPoint x: 521, startPoint y: 83, endPoint x: 466, endPoint y: 63, distance: 58.0
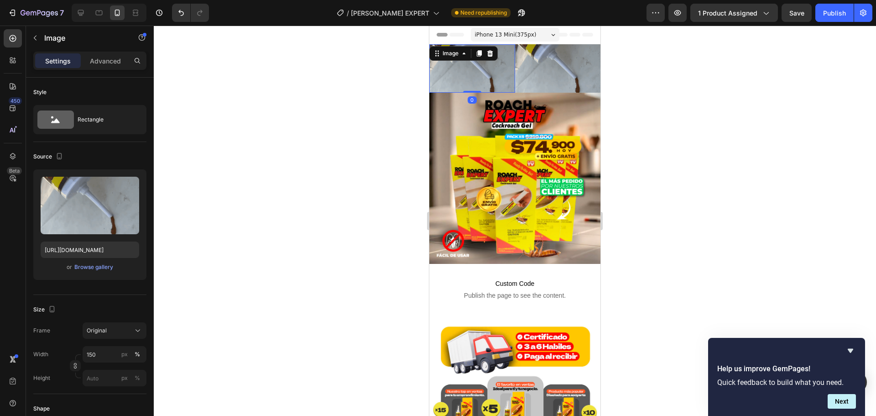
click at [472, 80] on img at bounding box center [472, 68] width 86 height 48
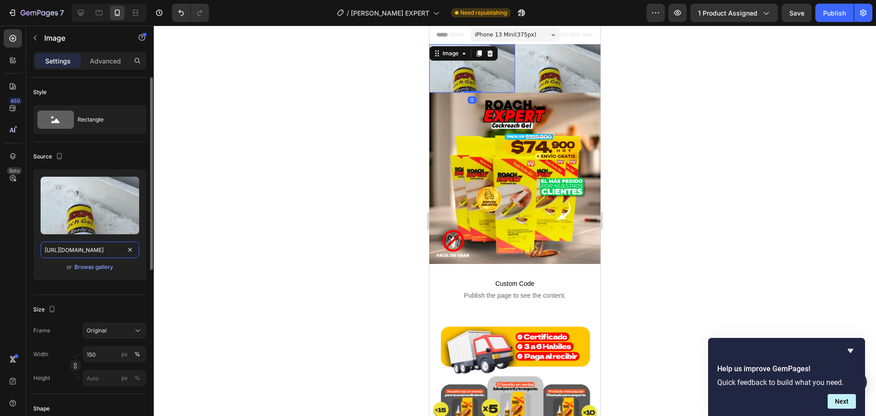
click at [88, 242] on input "[URL][DOMAIN_NAME]" at bounding box center [90, 249] width 99 height 16
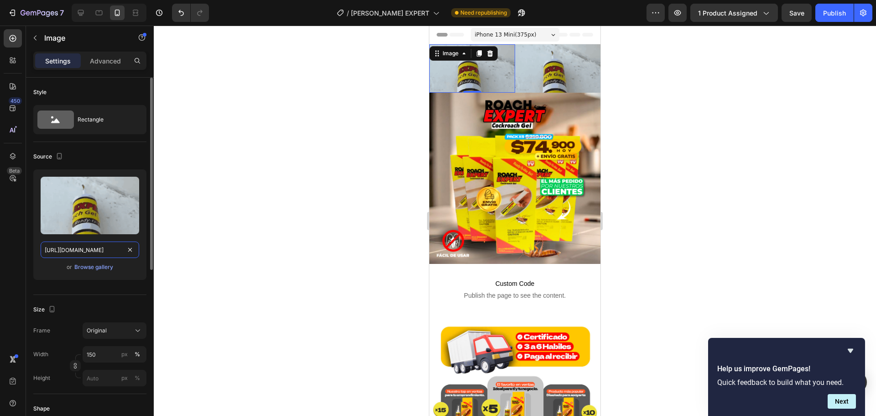
paste input "Z3kxYmxhamFremljMTNqNG9zOGpiMHBwcDF0ZWdrbjY2d2RsaXdhZSZlcD12MV9pbnRlcm5hbF9naWZ…"
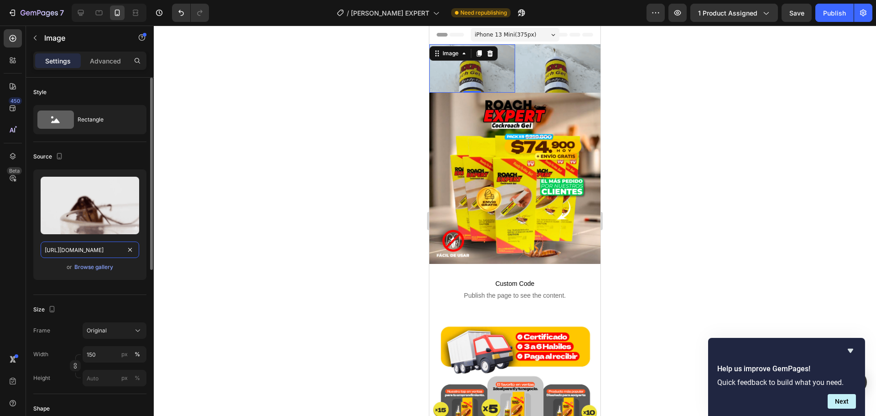
scroll to position [0, 478]
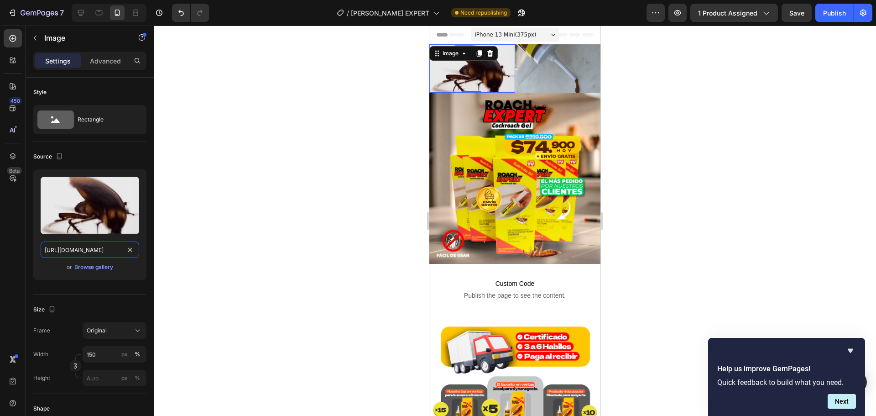
type input "[URL][DOMAIN_NAME]"
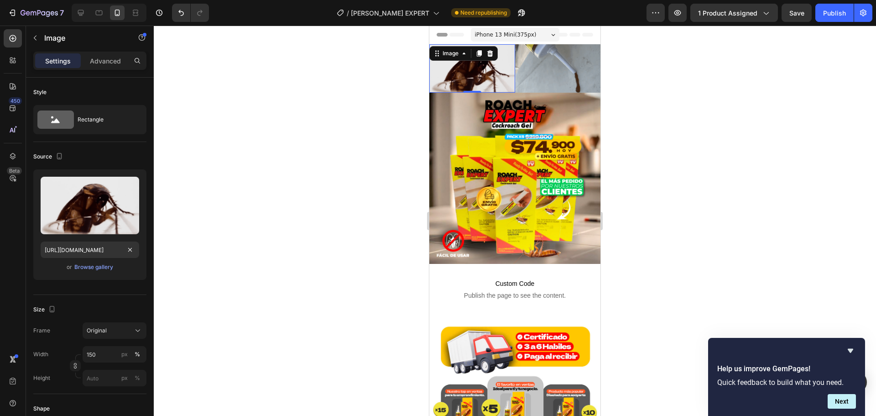
click at [228, 229] on div at bounding box center [515, 221] width 722 height 390
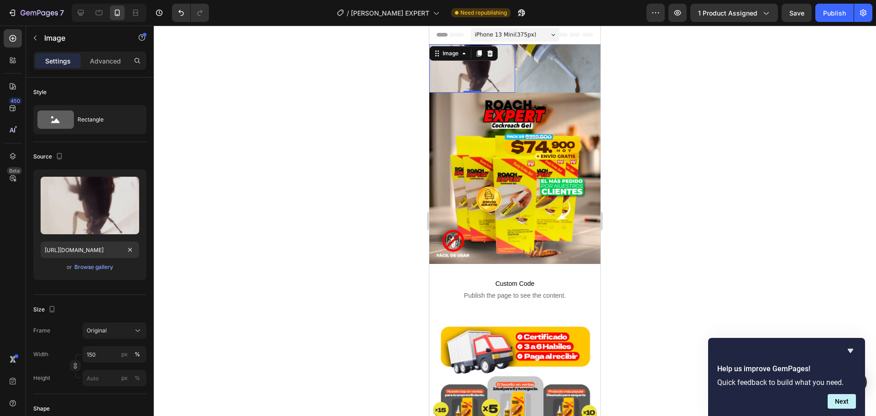
scroll to position [0, 0]
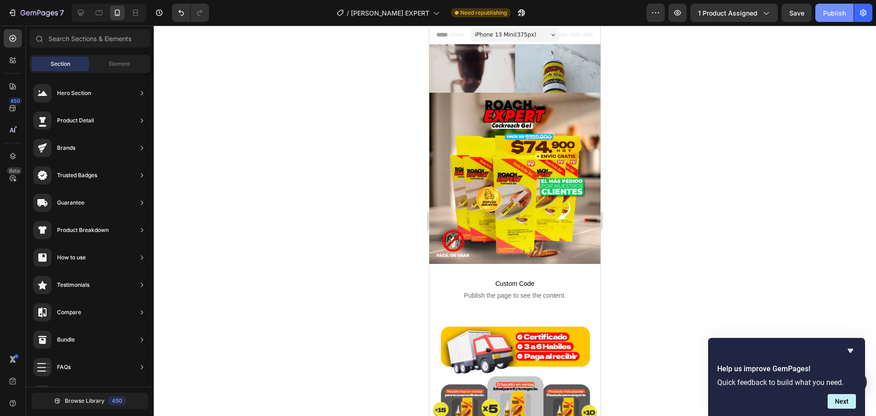
click at [826, 16] on div "Publish" at bounding box center [834, 13] width 23 height 10
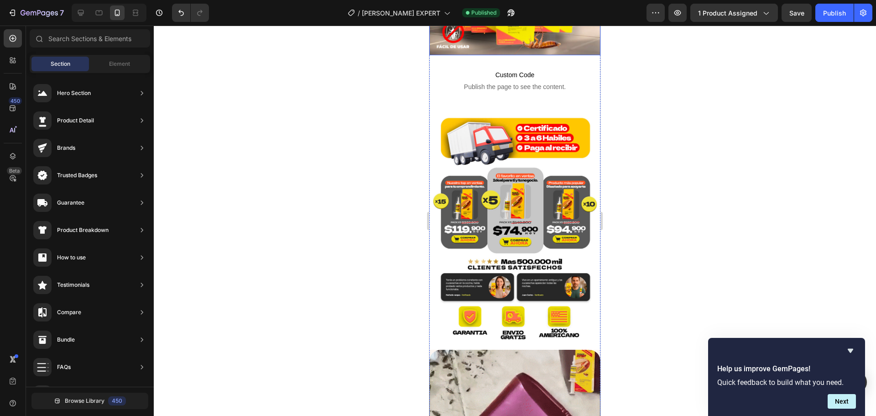
scroll to position [304, 0]
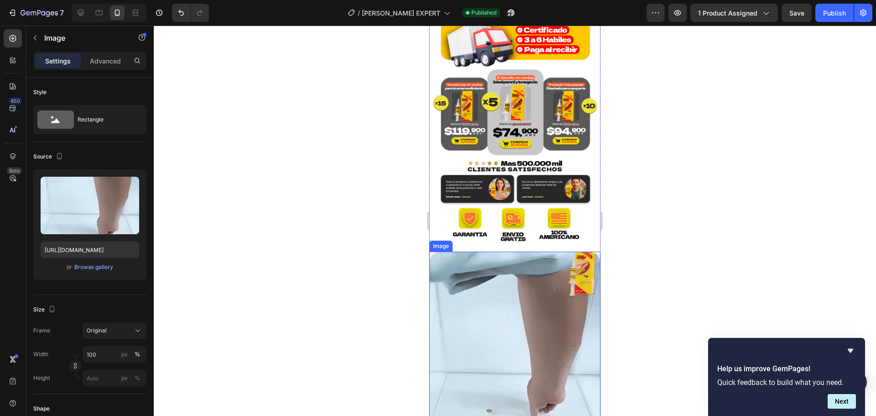
click at [503, 298] on img at bounding box center [514, 358] width 171 height 214
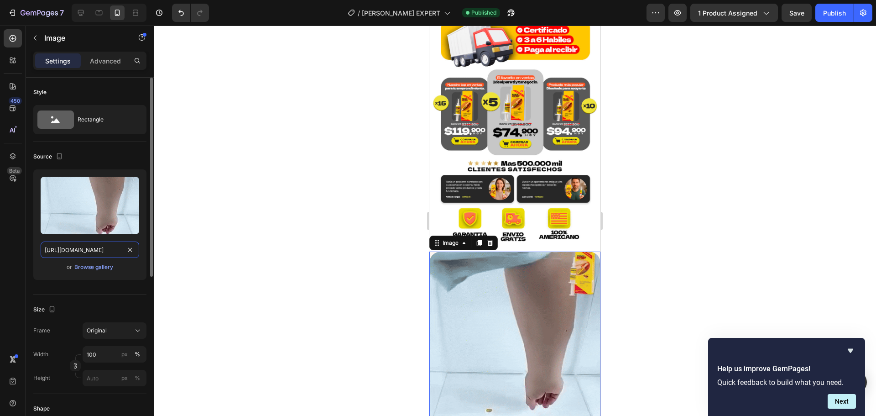
click at [83, 252] on input "[URL][DOMAIN_NAME]" at bounding box center [90, 249] width 99 height 16
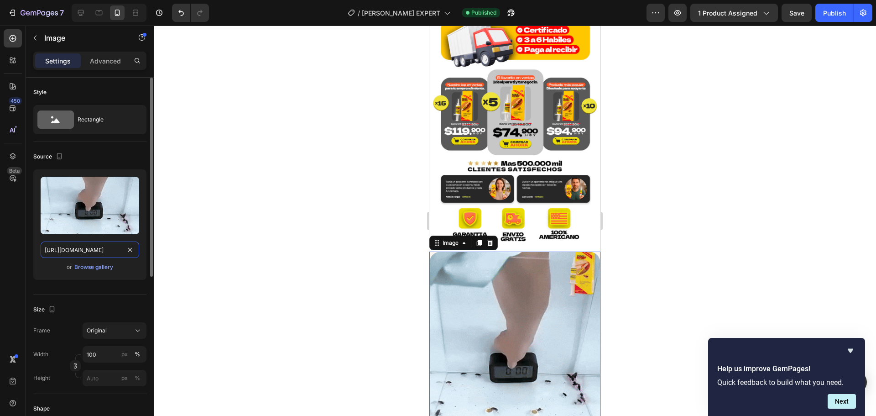
paste input "[DOMAIN_NAME][URL]"
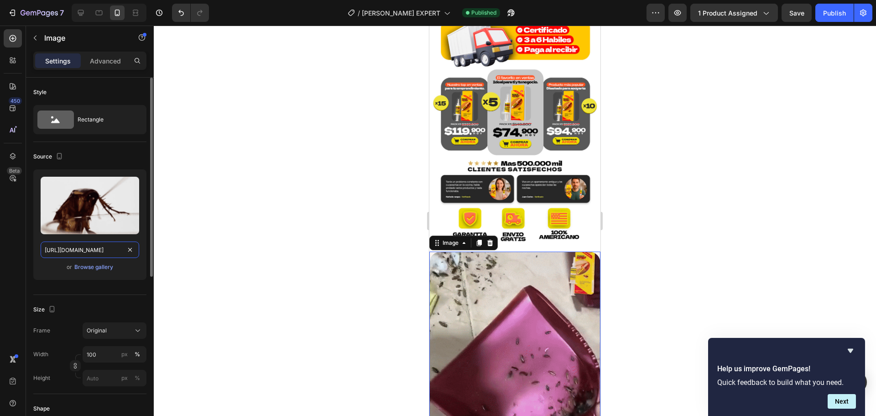
scroll to position [0, 463]
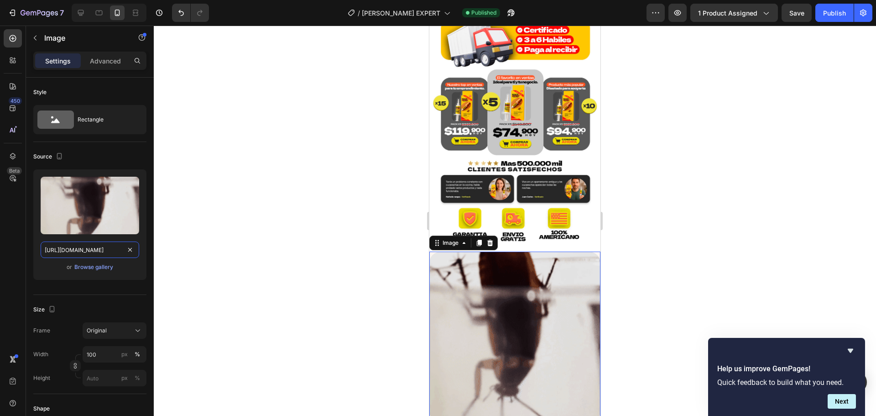
type input "[URL][DOMAIN_NAME]"
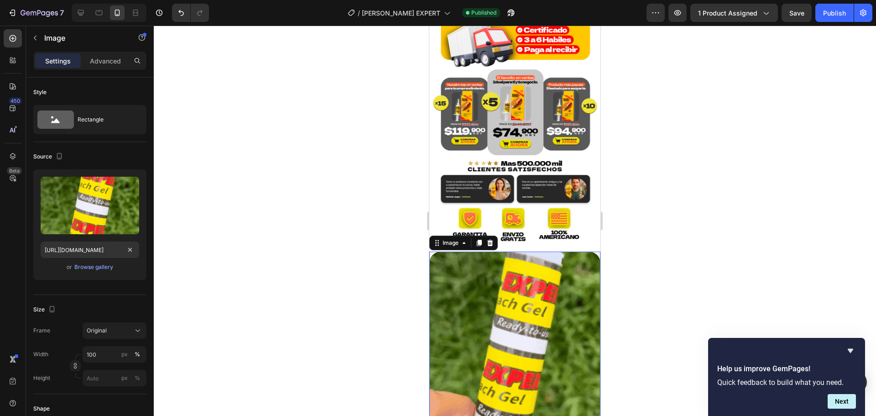
scroll to position [0, 0]
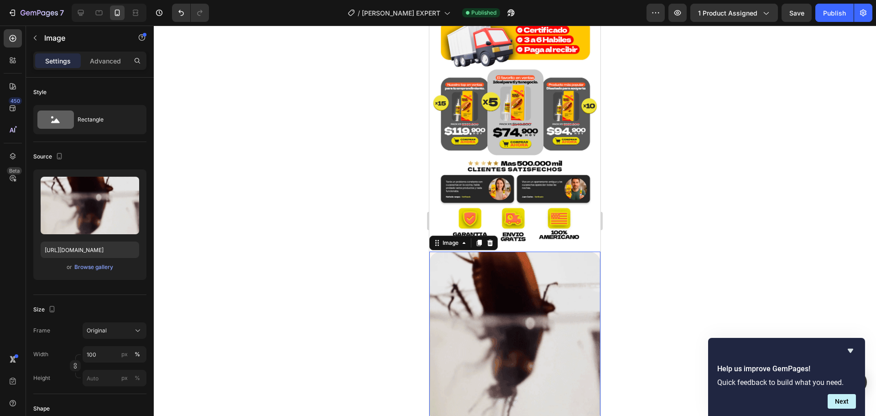
click at [314, 215] on div at bounding box center [515, 221] width 722 height 390
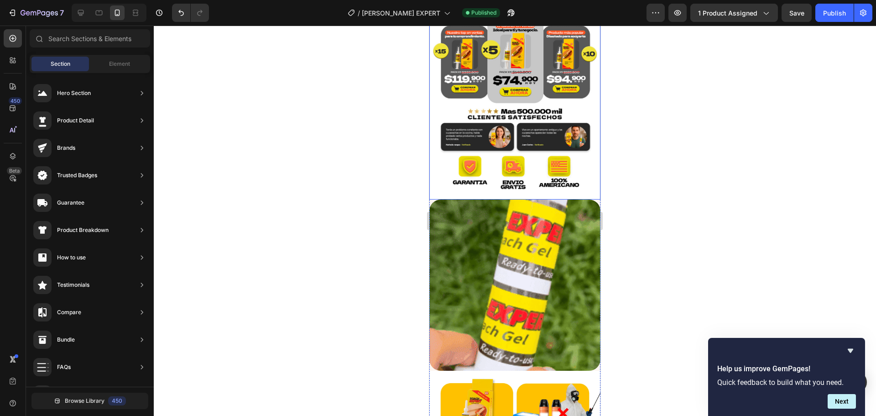
scroll to position [365, 0]
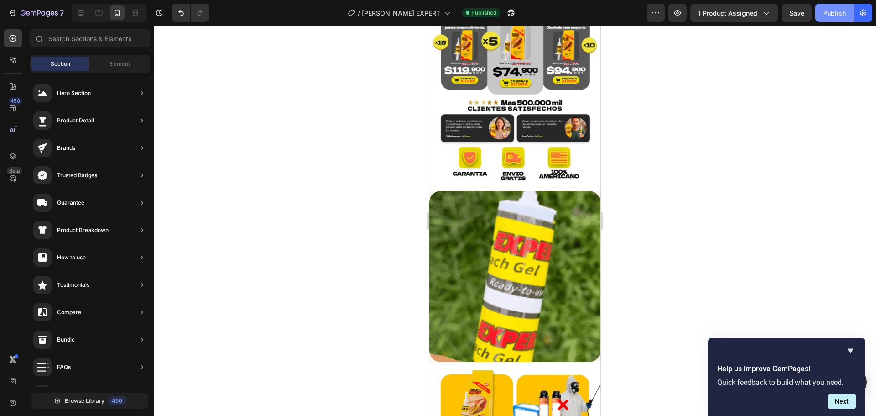
click at [840, 9] on div "Publish" at bounding box center [834, 13] width 23 height 10
